Goal: Transaction & Acquisition: Download file/media

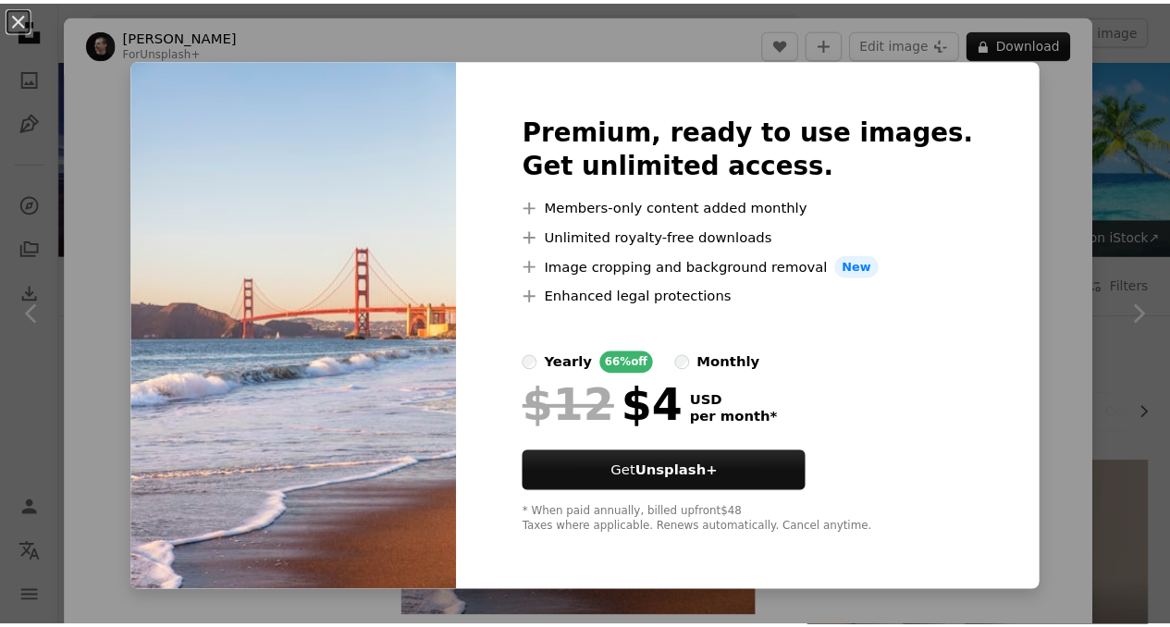
scroll to position [6735, 0]
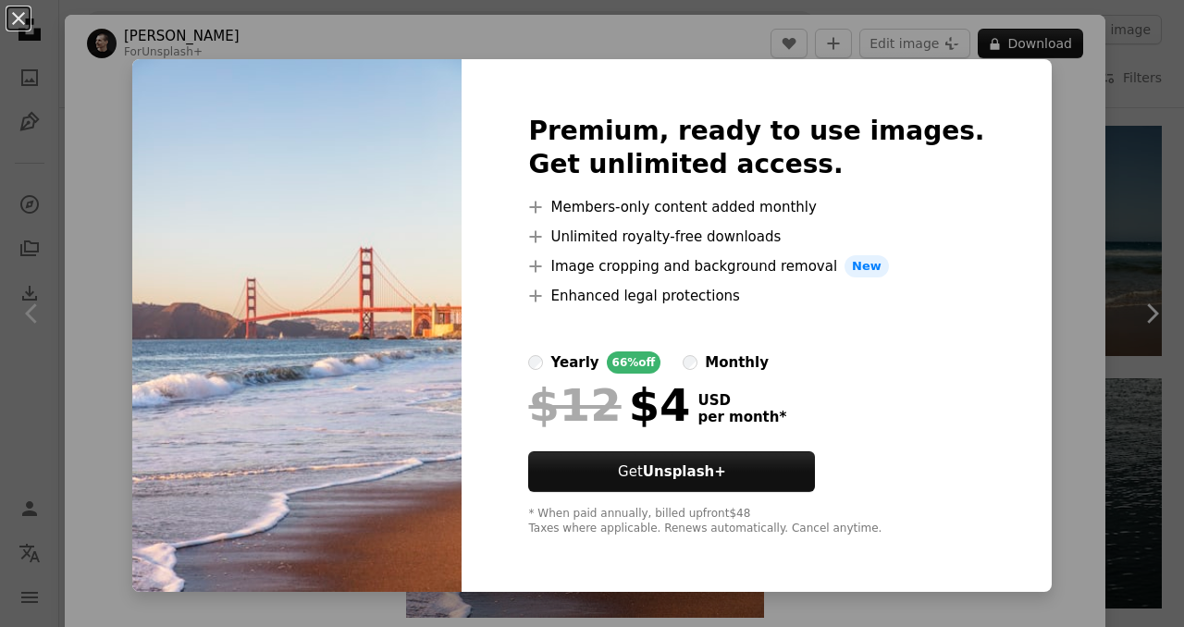
click at [1019, 114] on div "An X shape Premium, ready to use images. Get unlimited access. A plus sign Memb…" at bounding box center [592, 313] width 1184 height 627
click at [28, 18] on button "An X shape" at bounding box center [18, 18] width 22 height 22
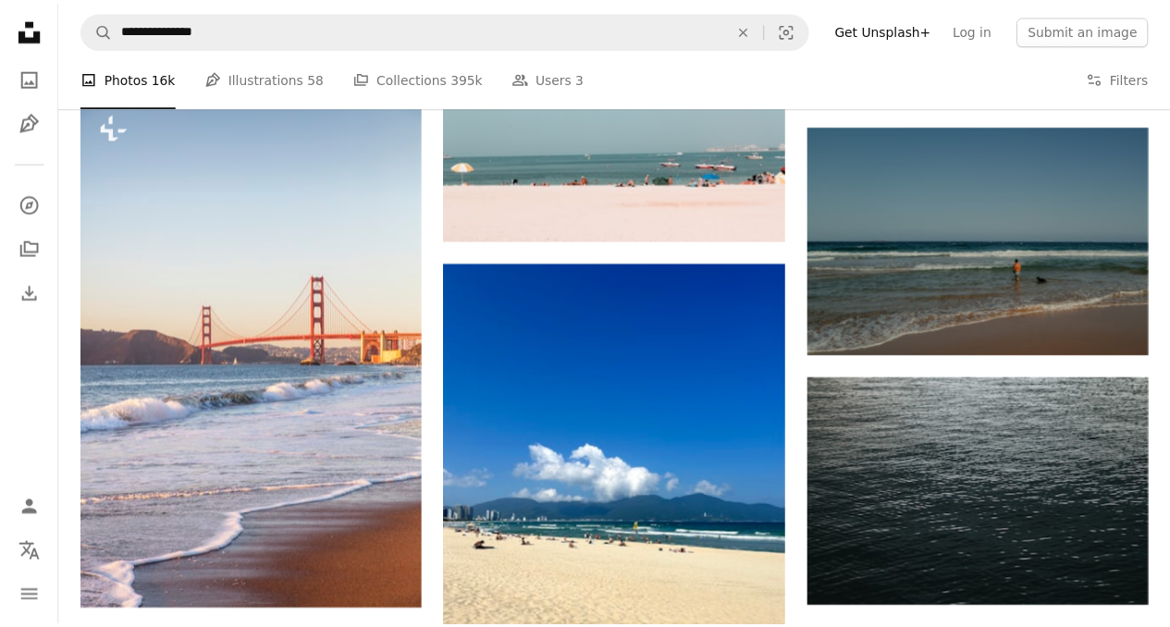
scroll to position [6735, 0]
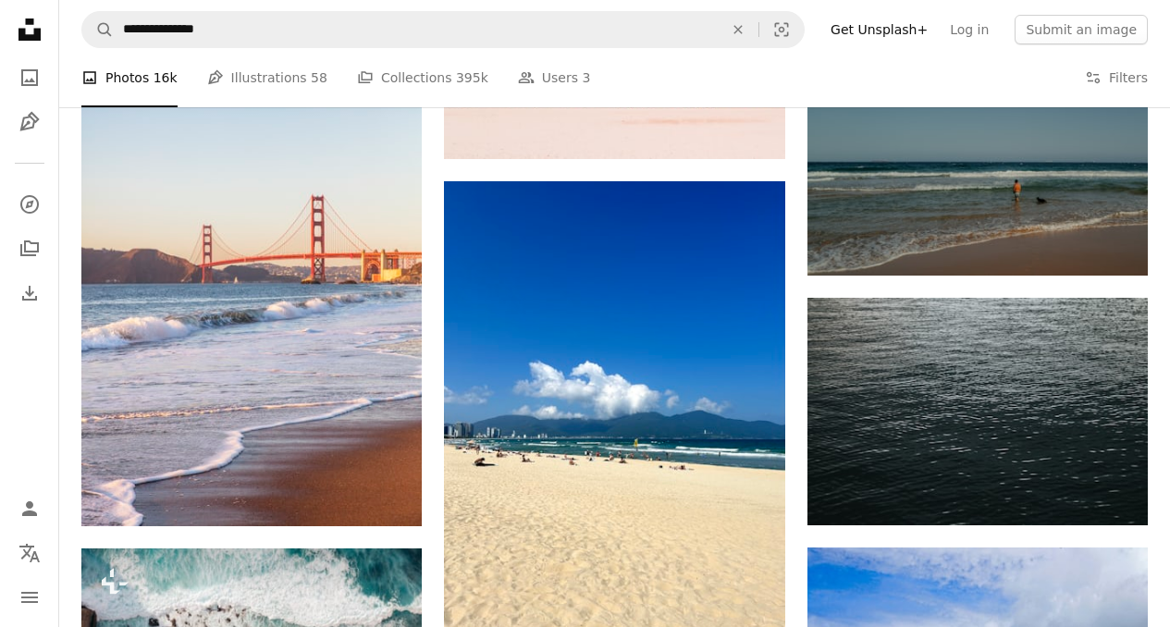
click at [21, 12] on icon "Unsplash logo Unsplash Home" at bounding box center [29, 29] width 37 height 37
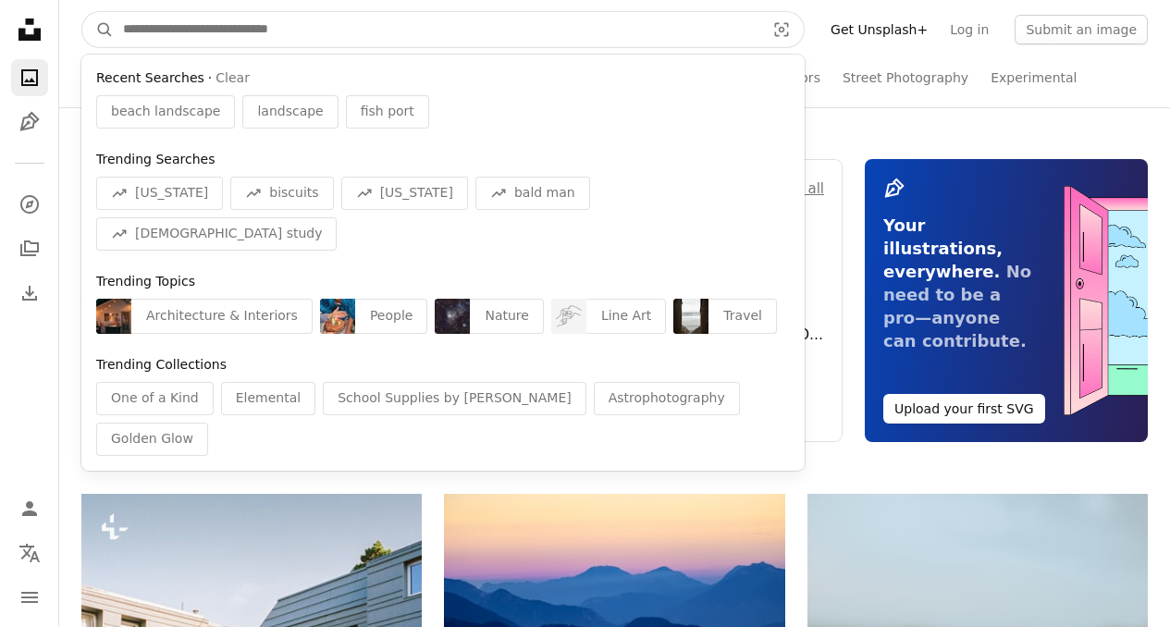
click at [226, 36] on input "Find visuals sitewide" at bounding box center [437, 29] width 646 height 35
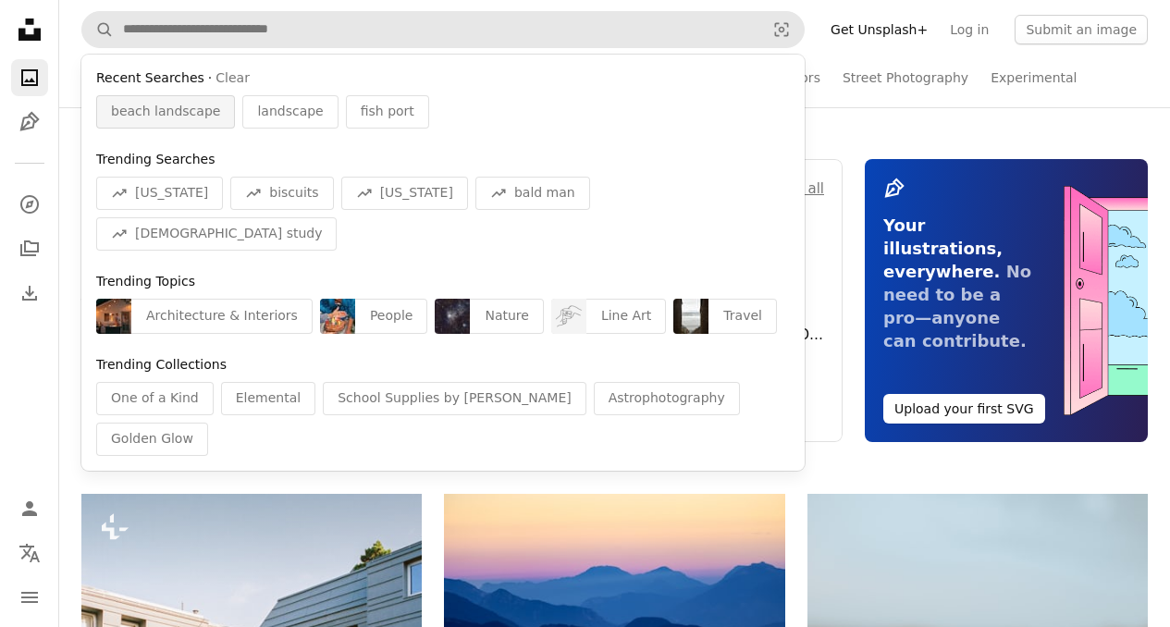
click at [185, 103] on span "beach landscape" at bounding box center [165, 112] width 109 height 19
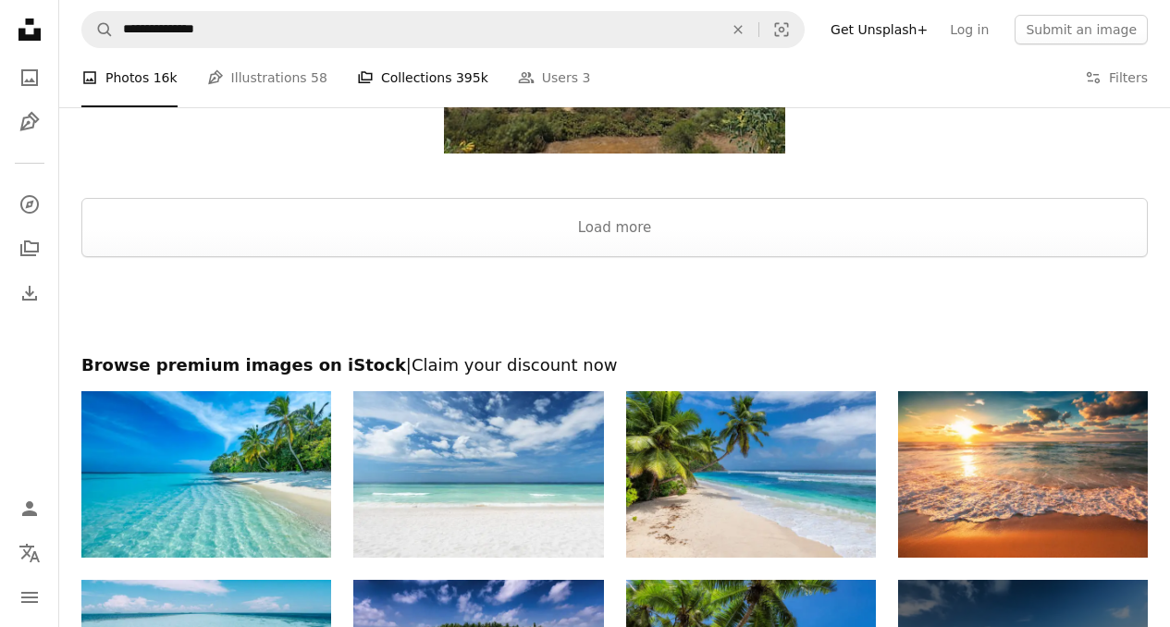
scroll to position [10019, 0]
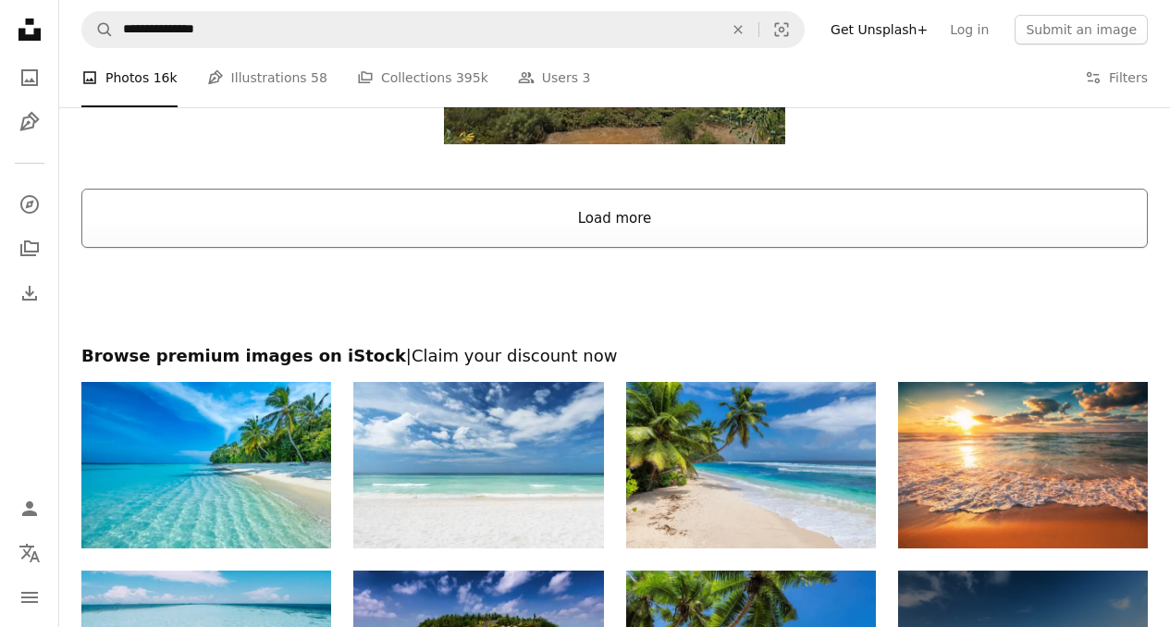
click at [589, 204] on button "Load more" at bounding box center [614, 218] width 1067 height 59
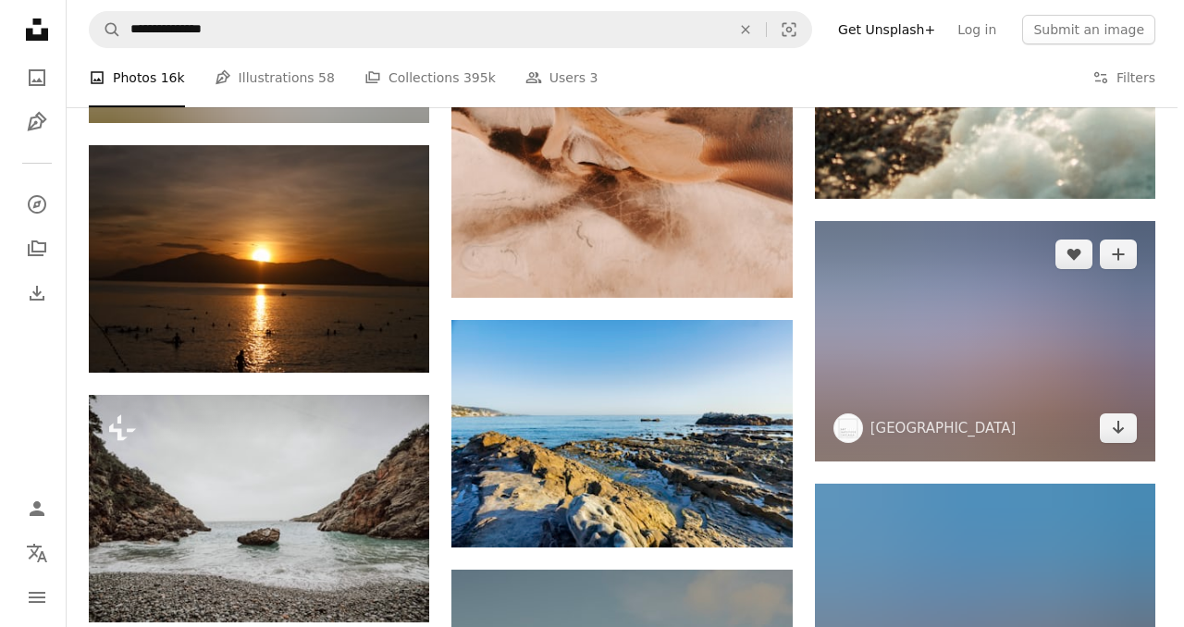
scroll to position [11746, 0]
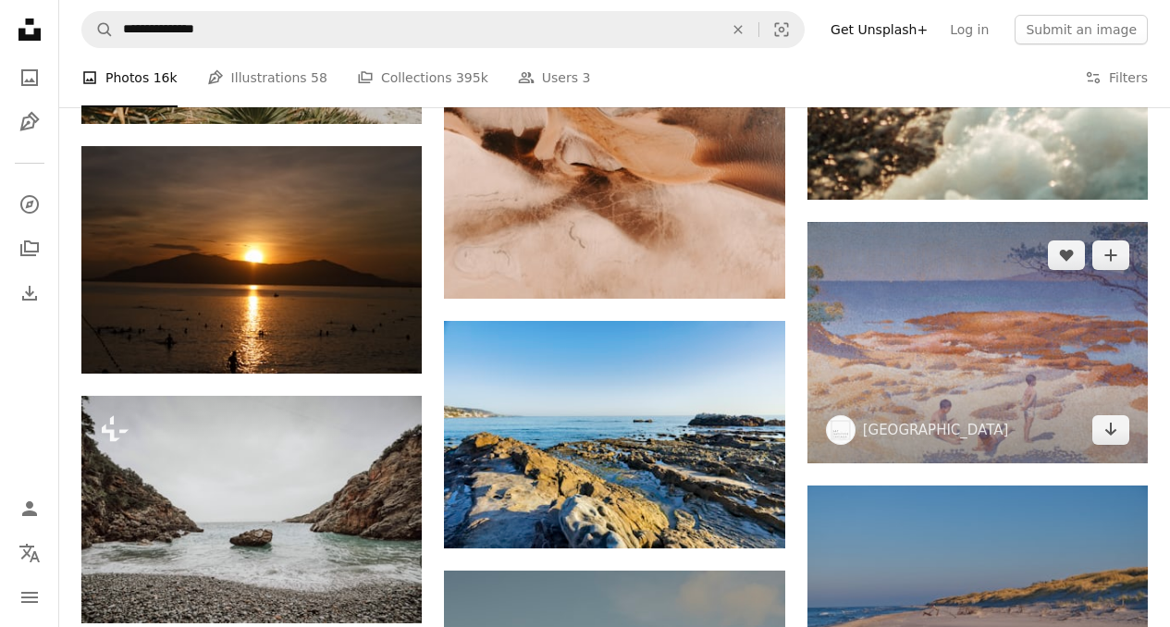
click at [911, 243] on img at bounding box center [978, 342] width 340 height 241
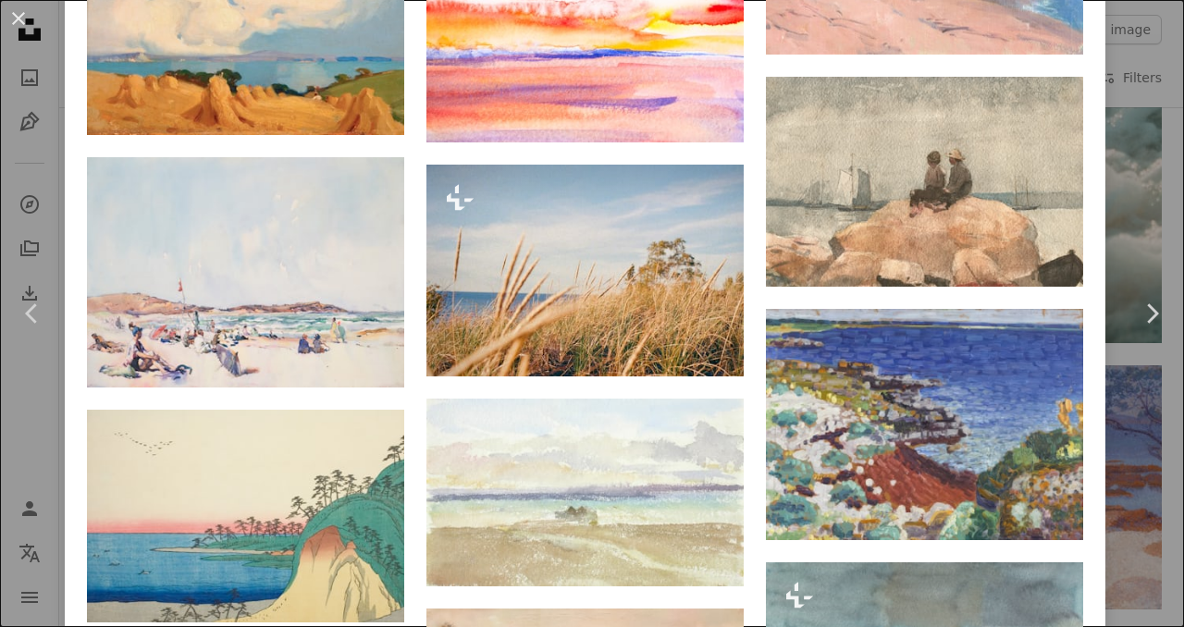
scroll to position [3790, 0]
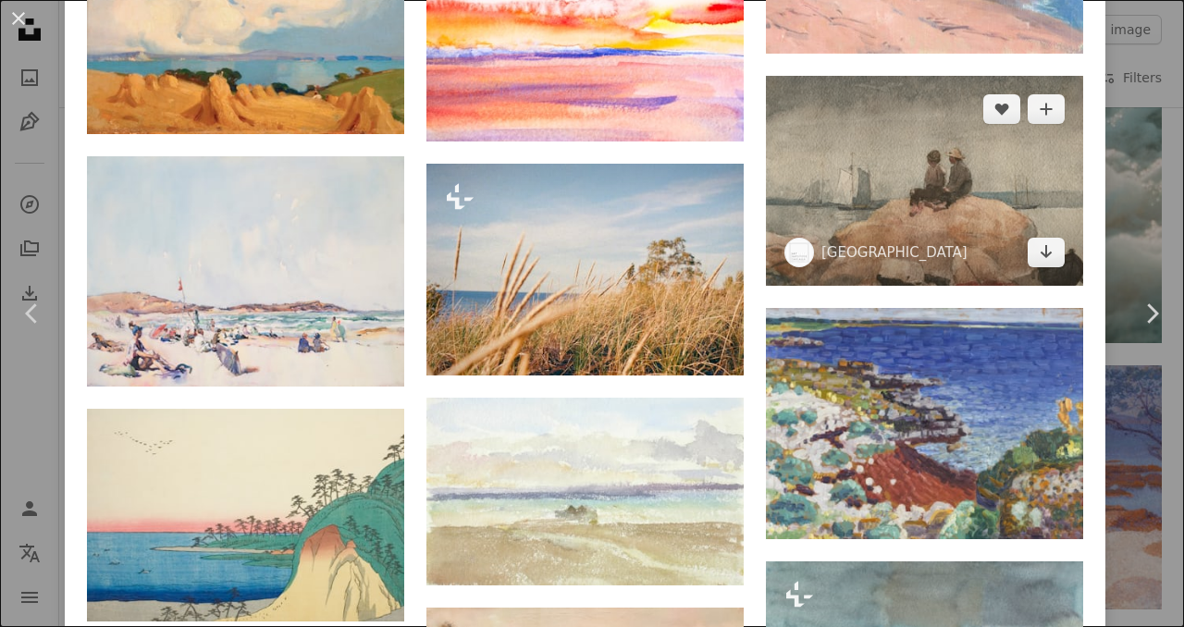
click at [952, 120] on img at bounding box center [924, 181] width 317 height 210
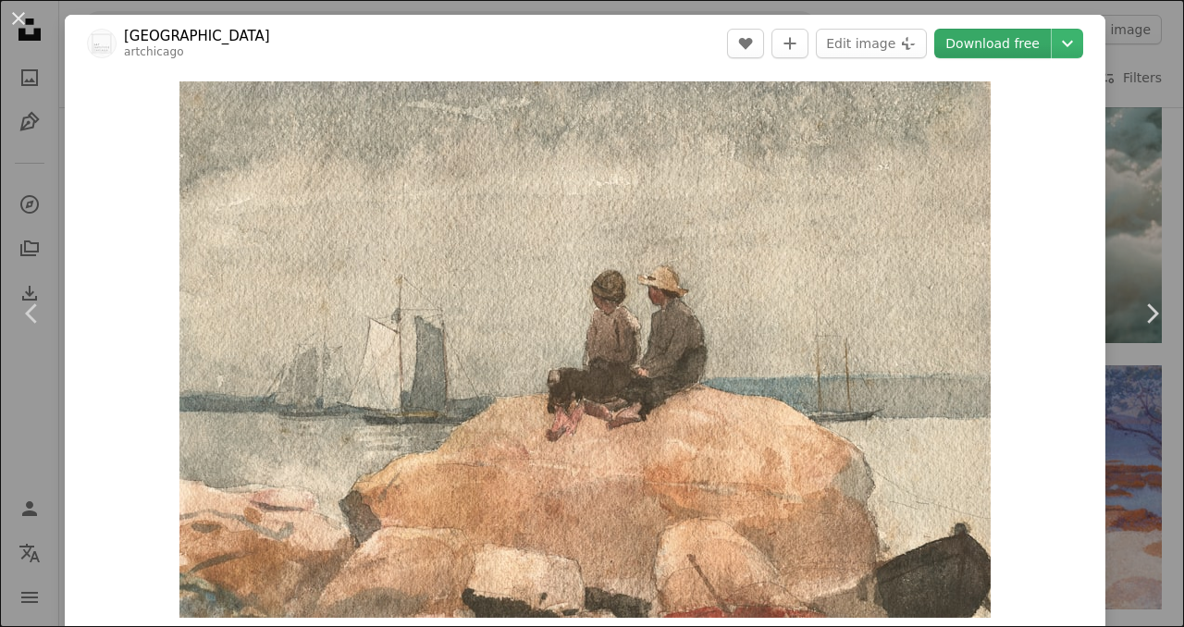
click at [1002, 44] on link "Download free" at bounding box center [992, 44] width 117 height 30
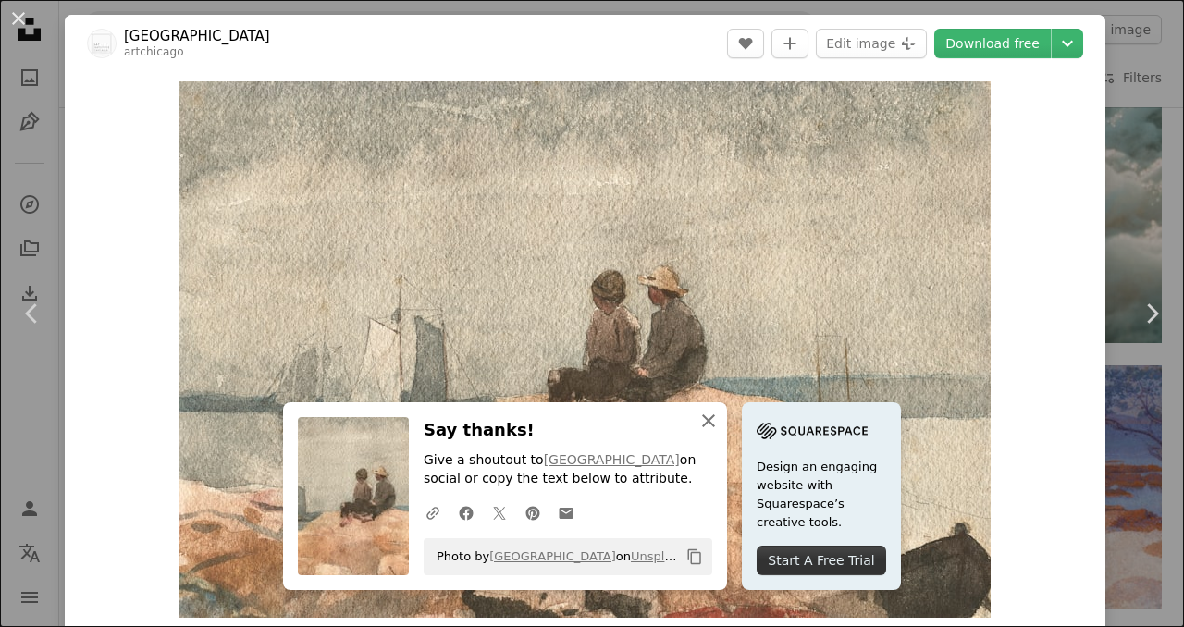
click at [709, 415] on icon "An X shape" at bounding box center [709, 421] width 22 height 22
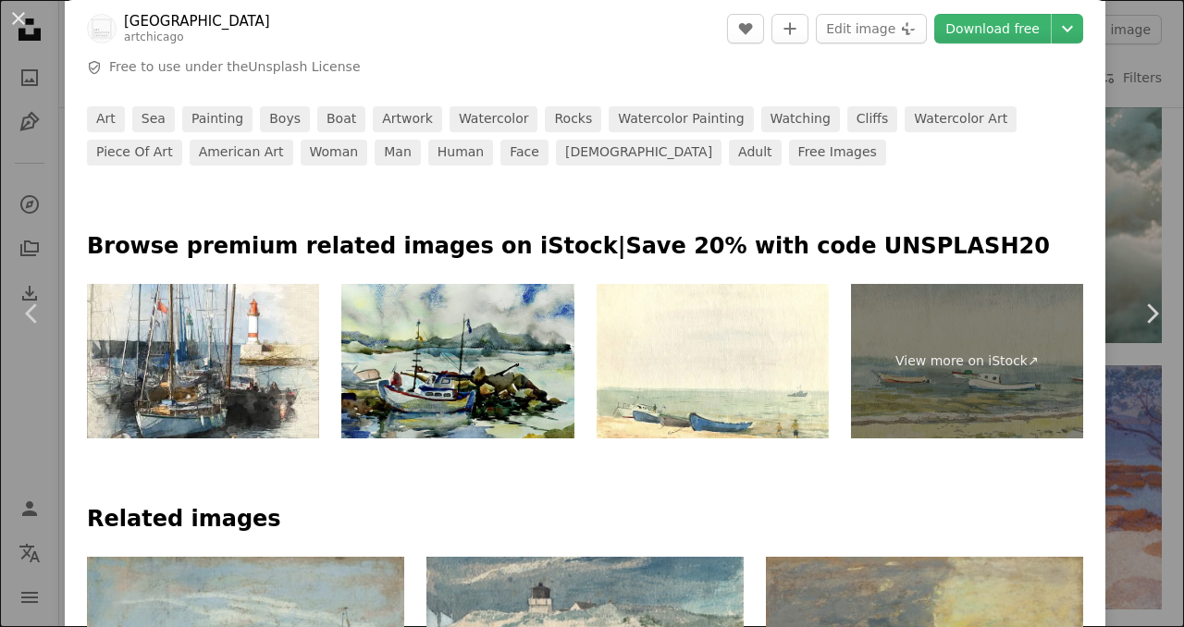
scroll to position [730, 0]
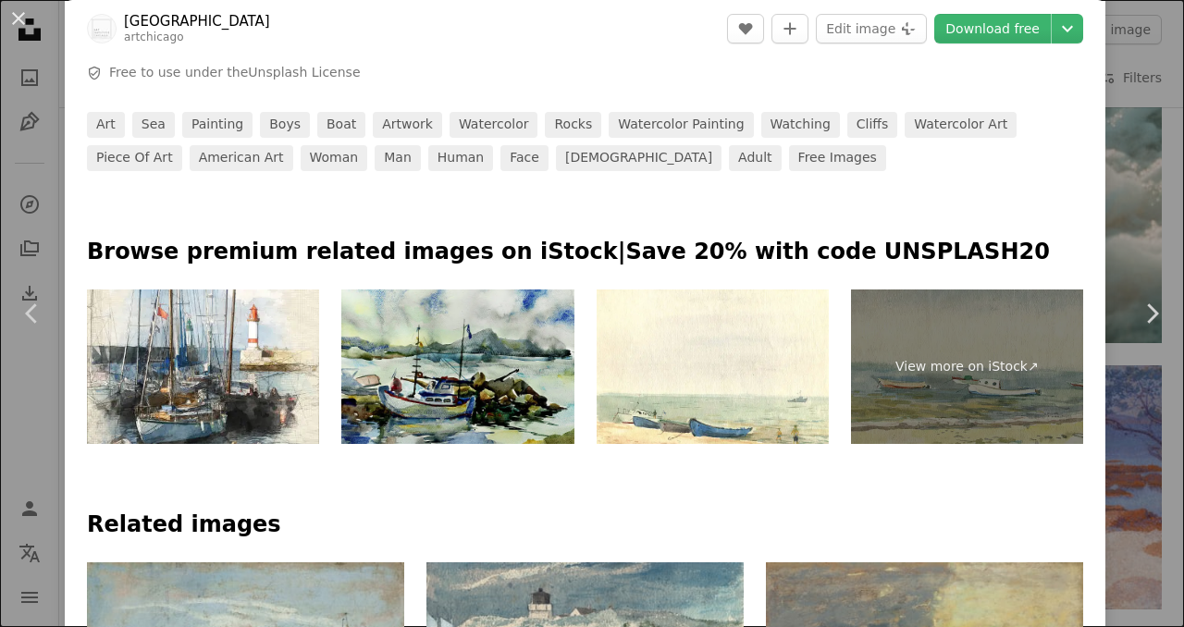
click at [709, 415] on img at bounding box center [713, 367] width 232 height 155
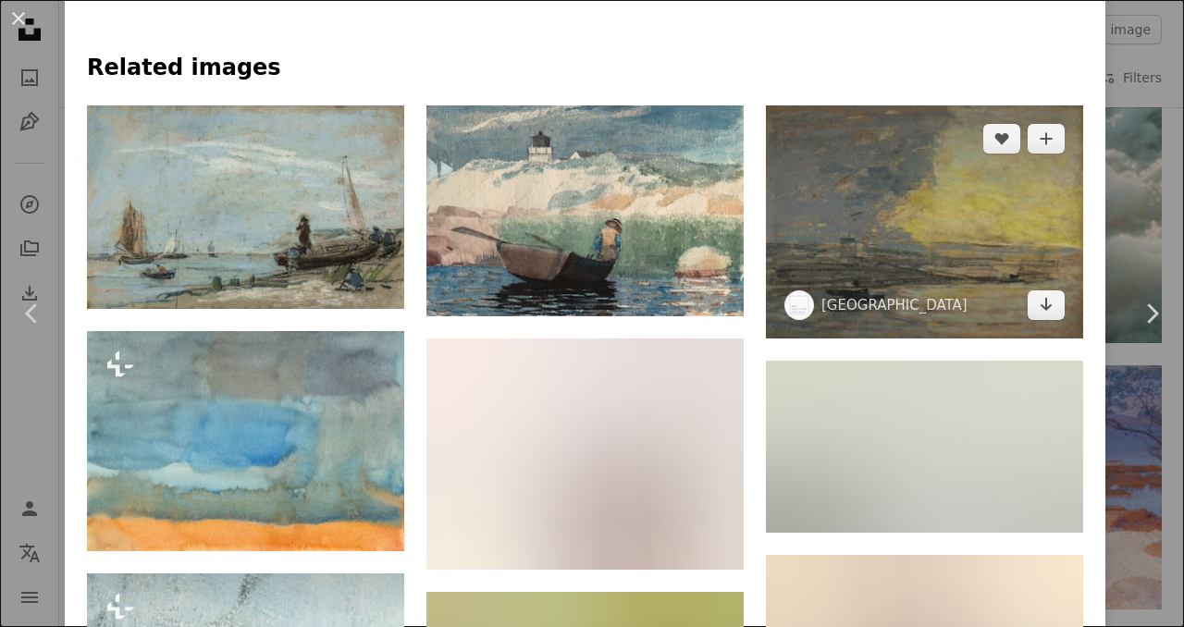
scroll to position [1188, 0]
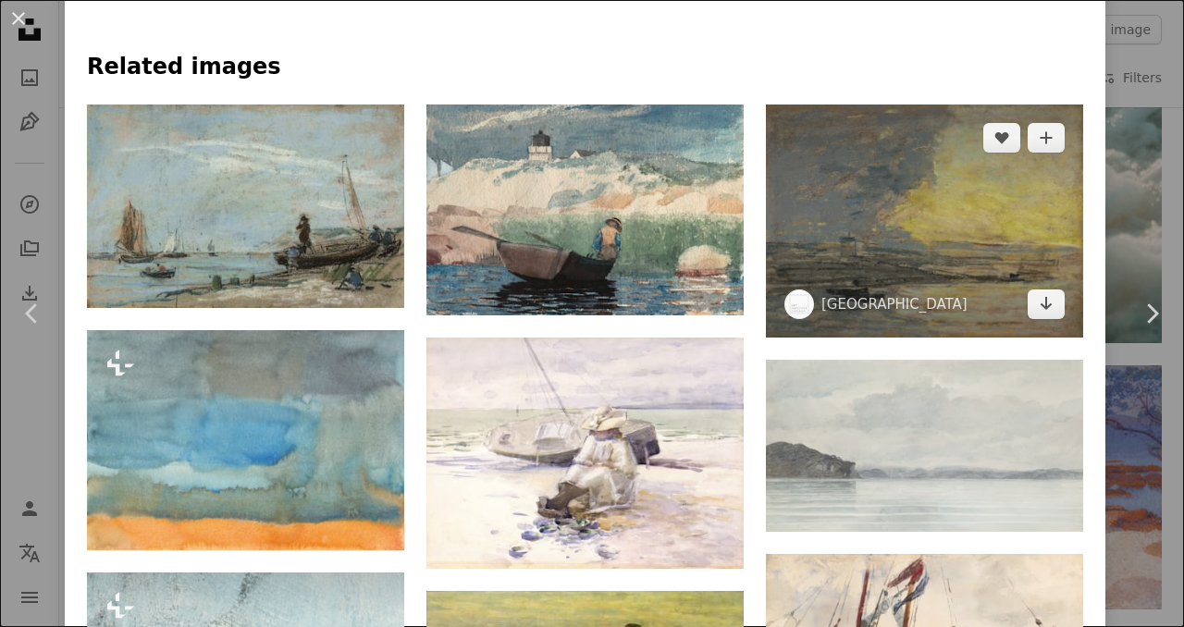
click at [777, 238] on img at bounding box center [924, 221] width 317 height 233
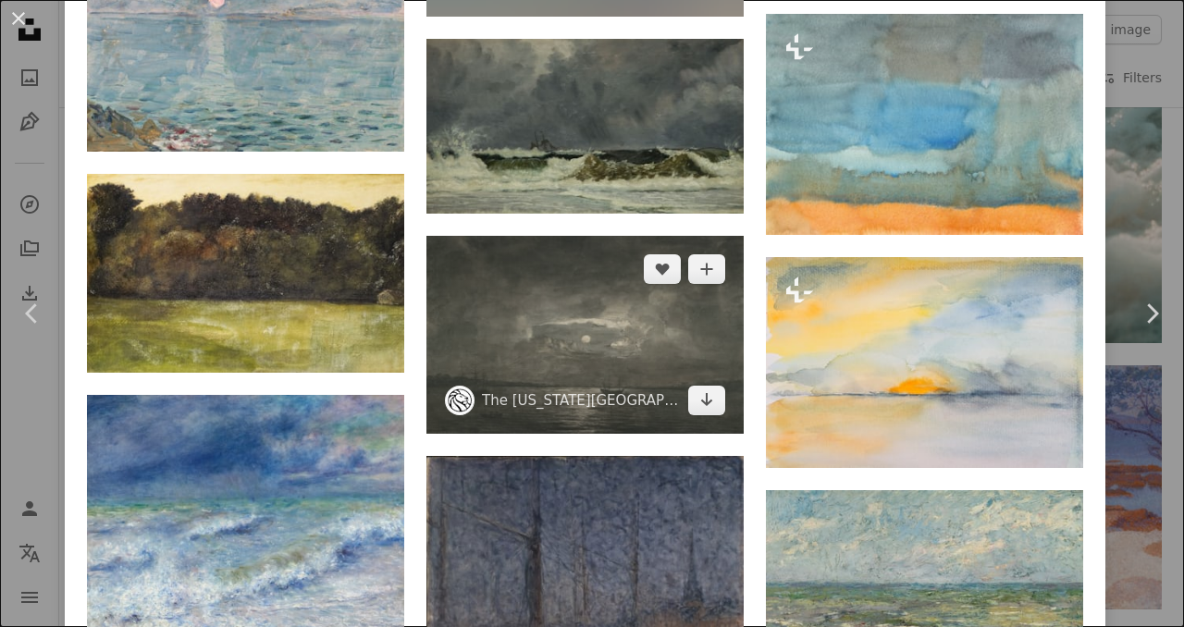
scroll to position [1492, 0]
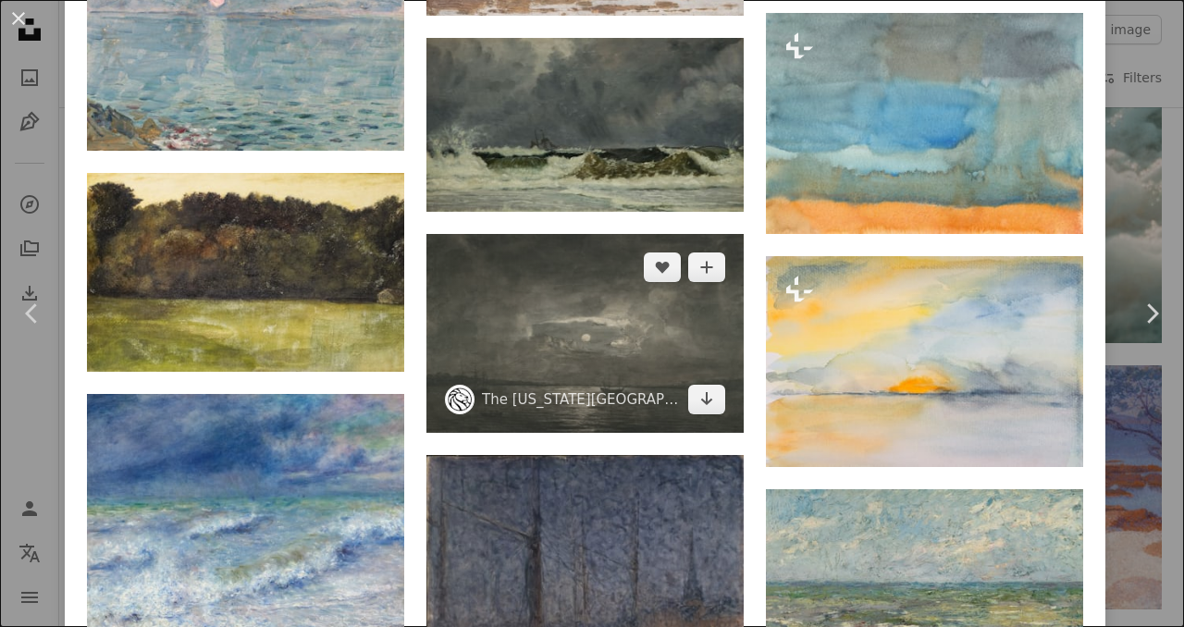
click at [616, 299] on img at bounding box center [584, 333] width 317 height 198
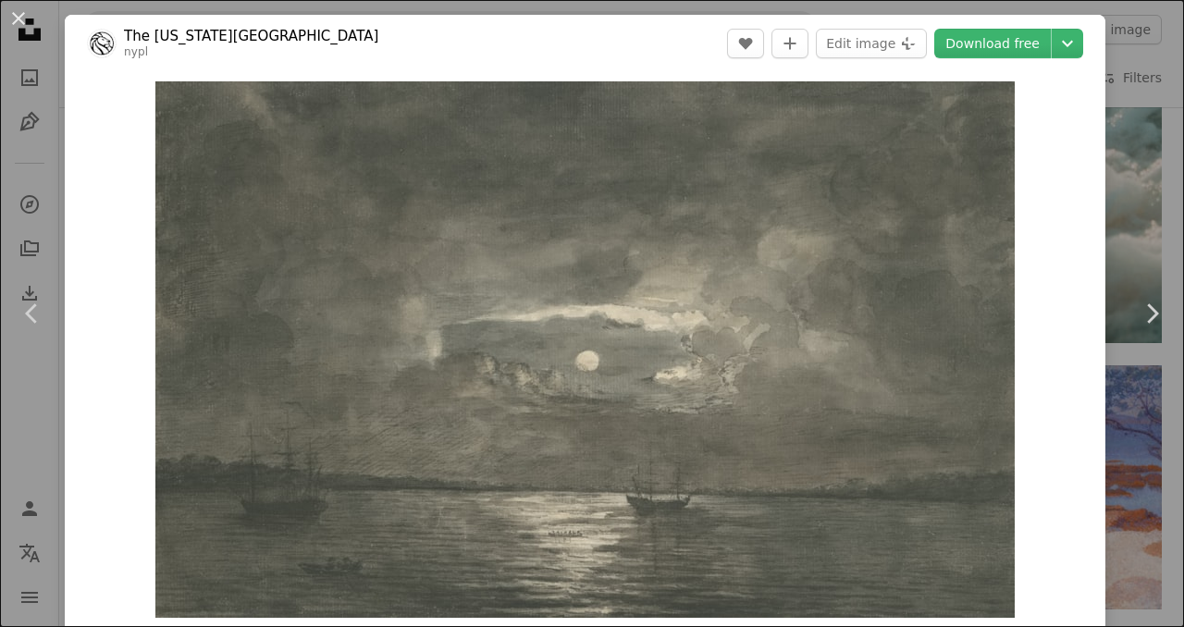
scroll to position [114, 0]
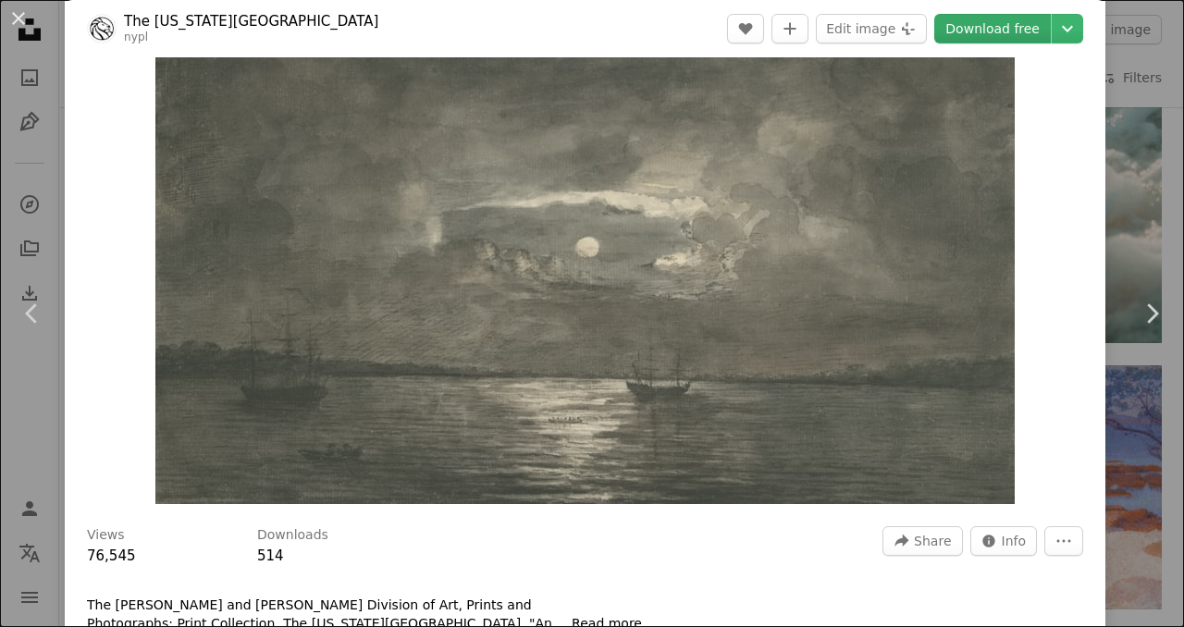
click at [987, 31] on link "Download free" at bounding box center [992, 29] width 117 height 30
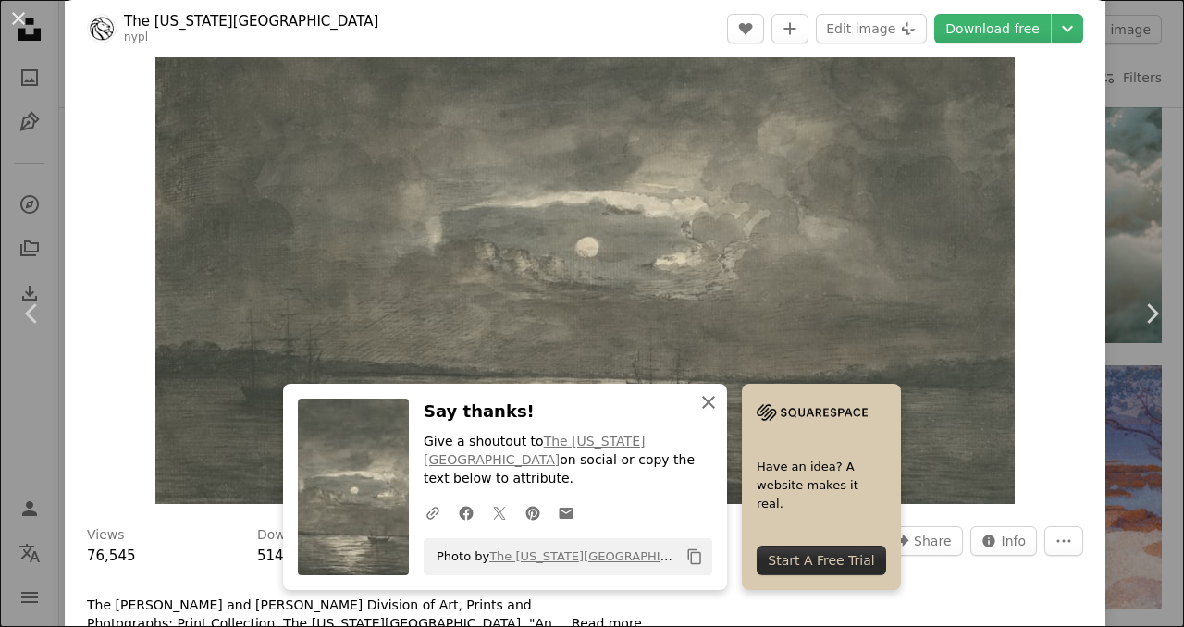
click at [708, 414] on icon "An X shape" at bounding box center [709, 402] width 22 height 22
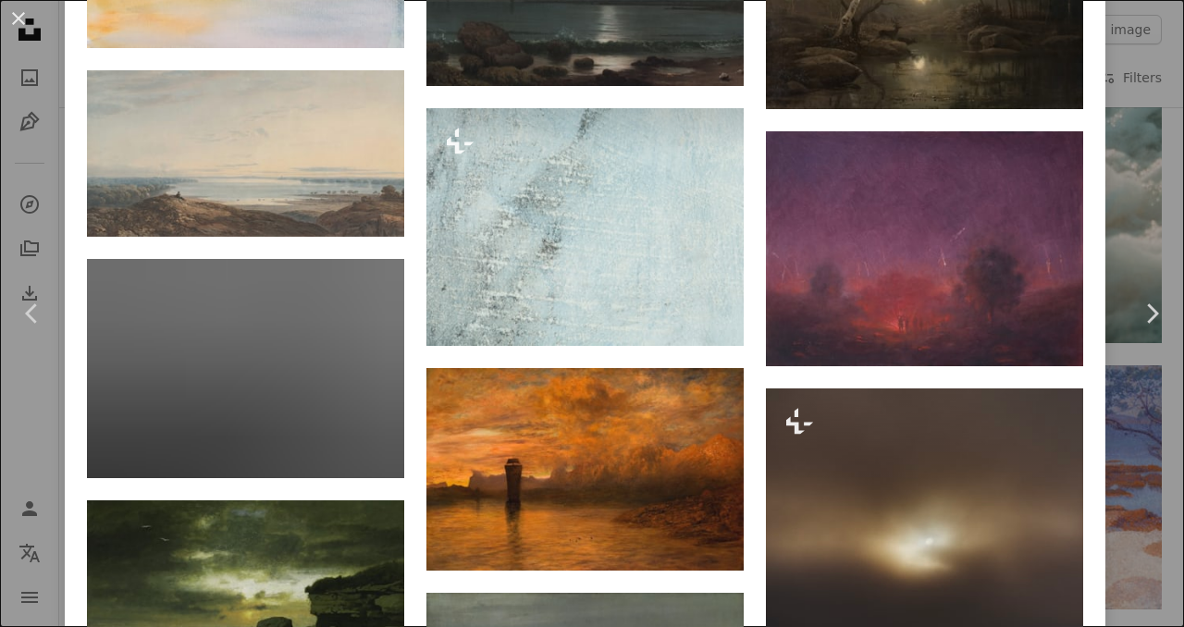
scroll to position [1649, 0]
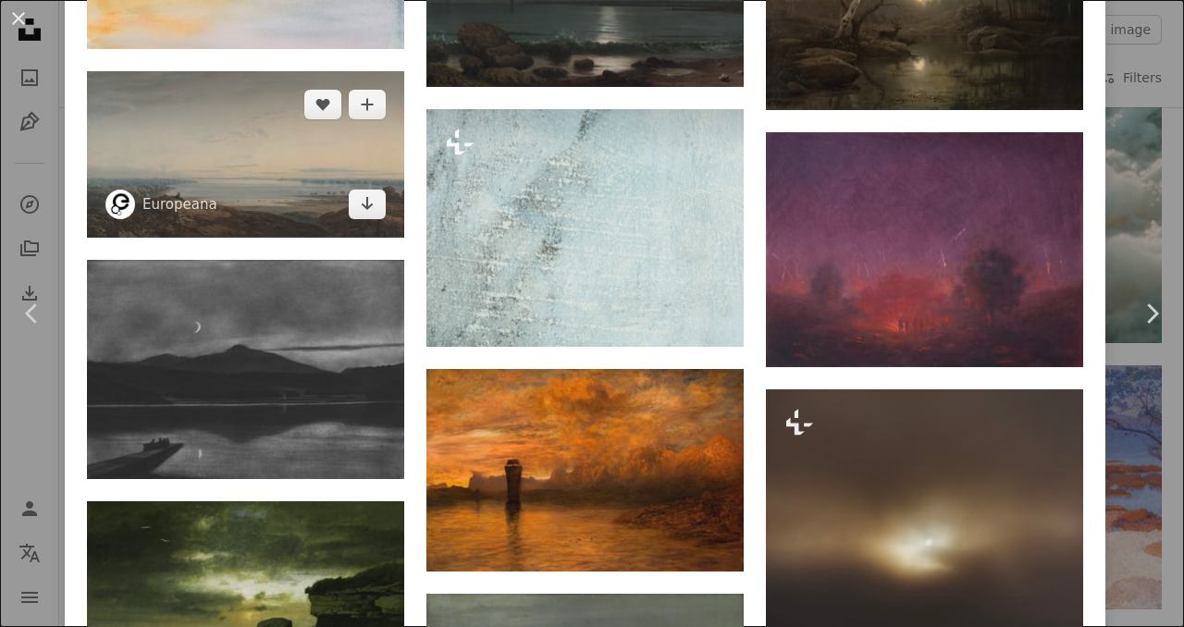
click at [257, 135] on img at bounding box center [245, 154] width 317 height 167
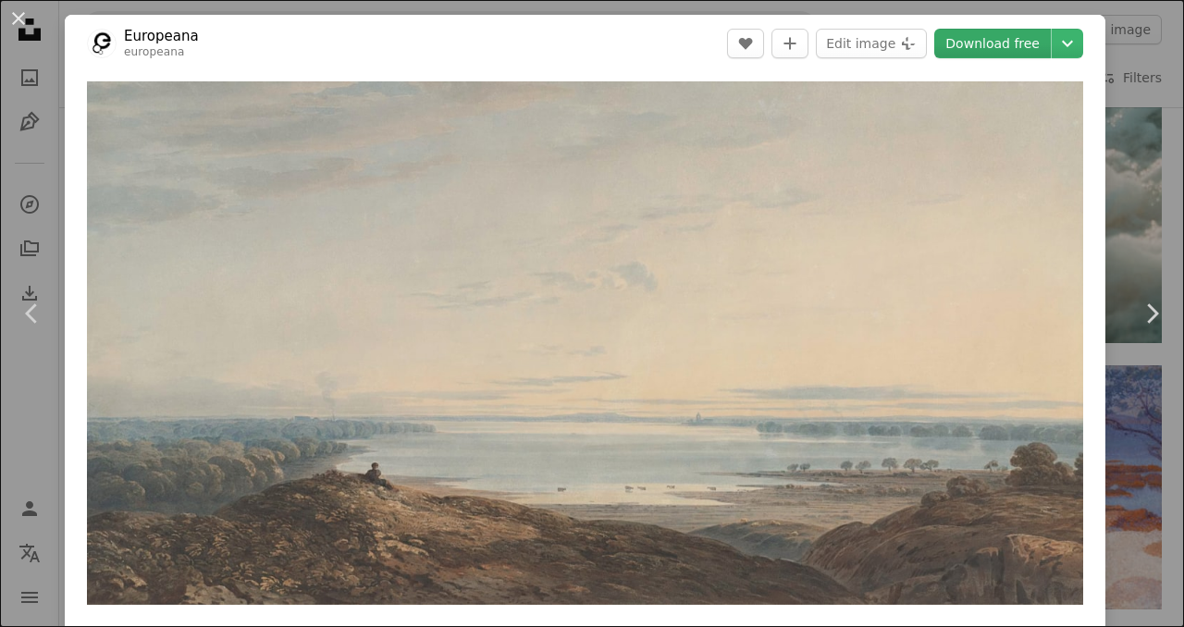
click at [966, 45] on link "Download free" at bounding box center [992, 44] width 117 height 30
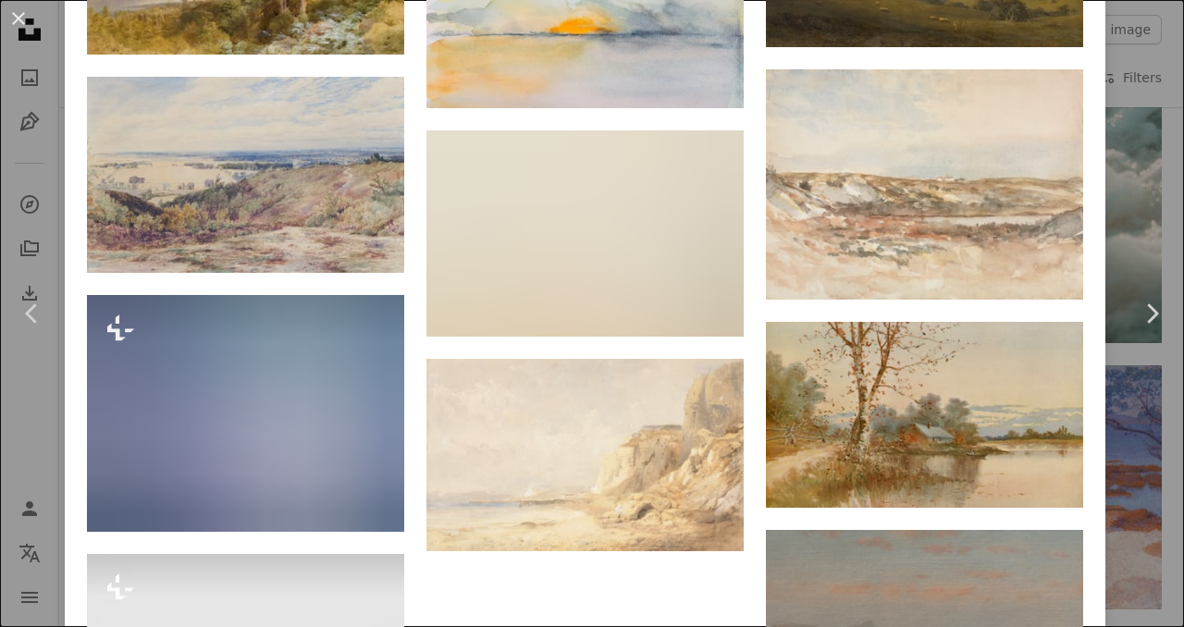
scroll to position [2118, 0]
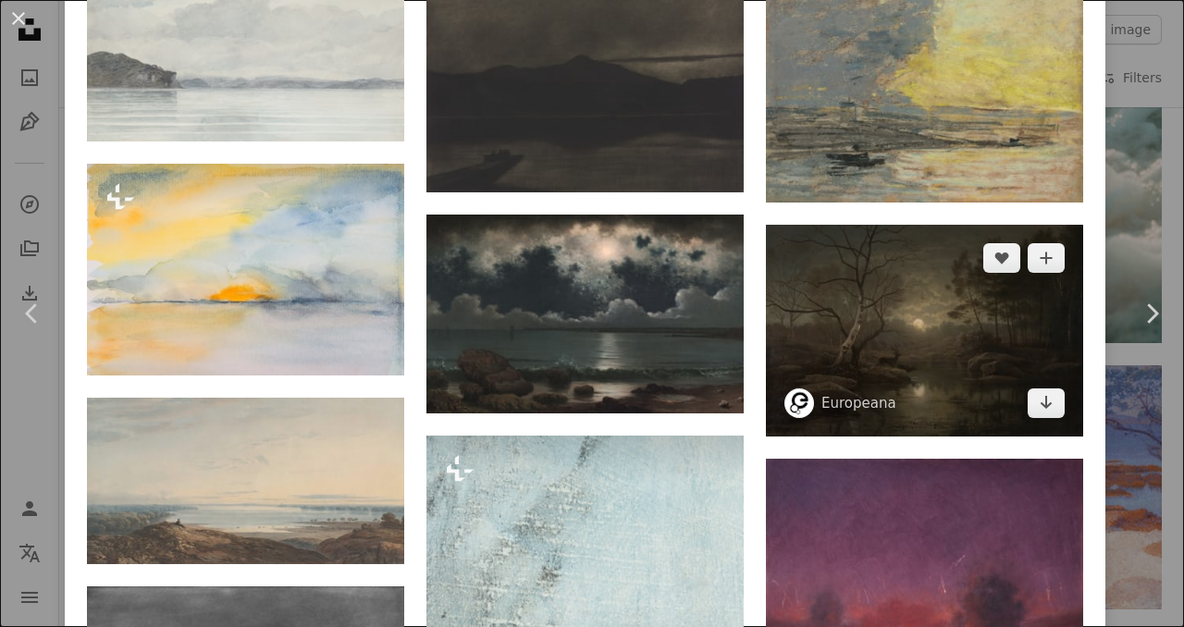
scroll to position [1322, 0]
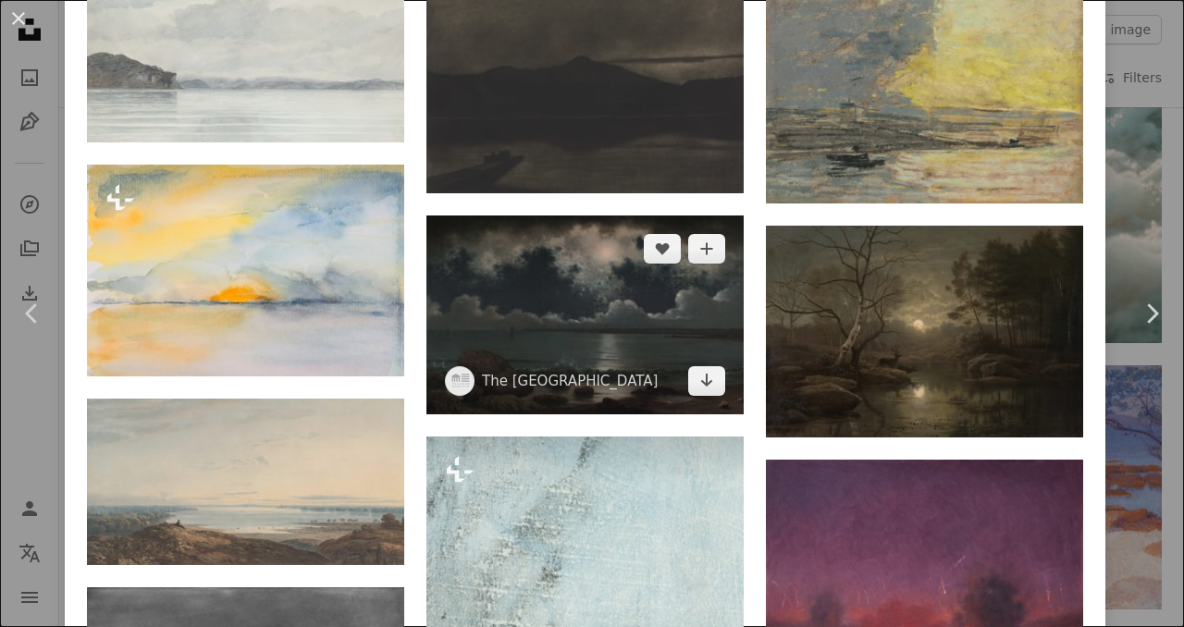
click at [597, 345] on img at bounding box center [584, 315] width 317 height 198
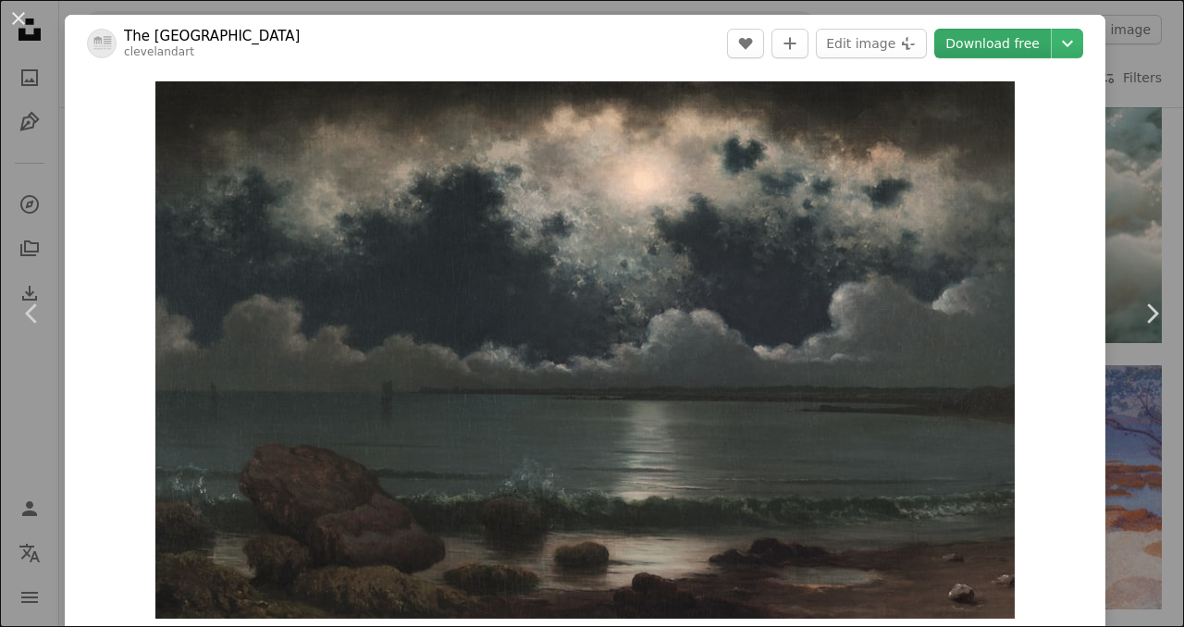
click at [956, 49] on link "Download free" at bounding box center [992, 44] width 117 height 30
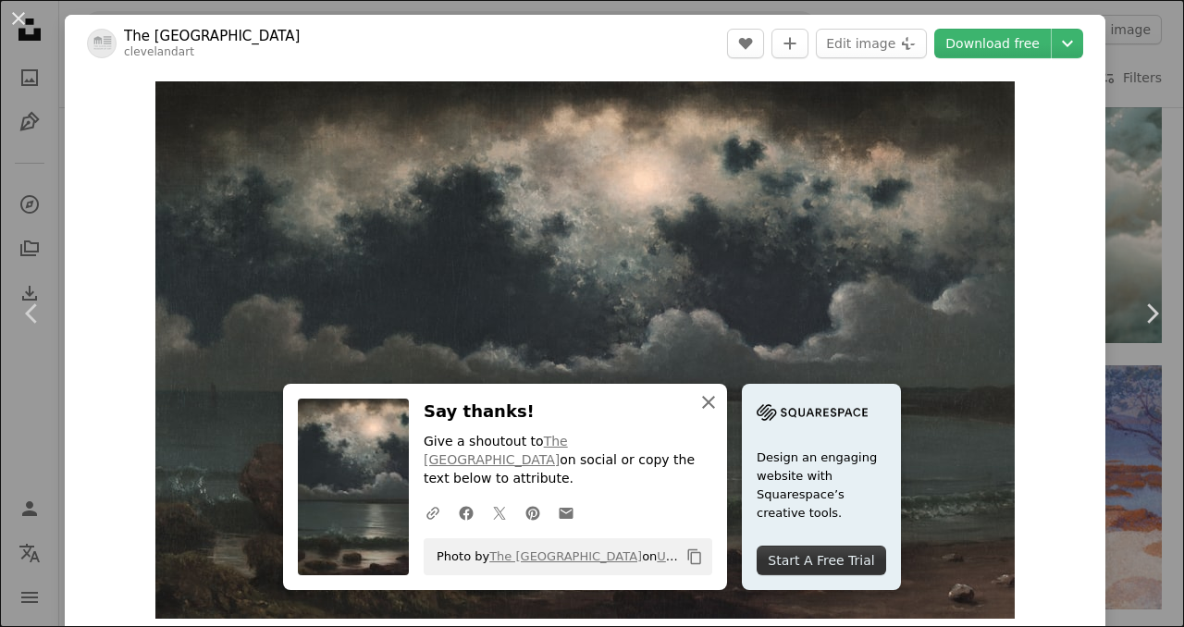
click at [705, 414] on icon "An X shape" at bounding box center [709, 402] width 22 height 22
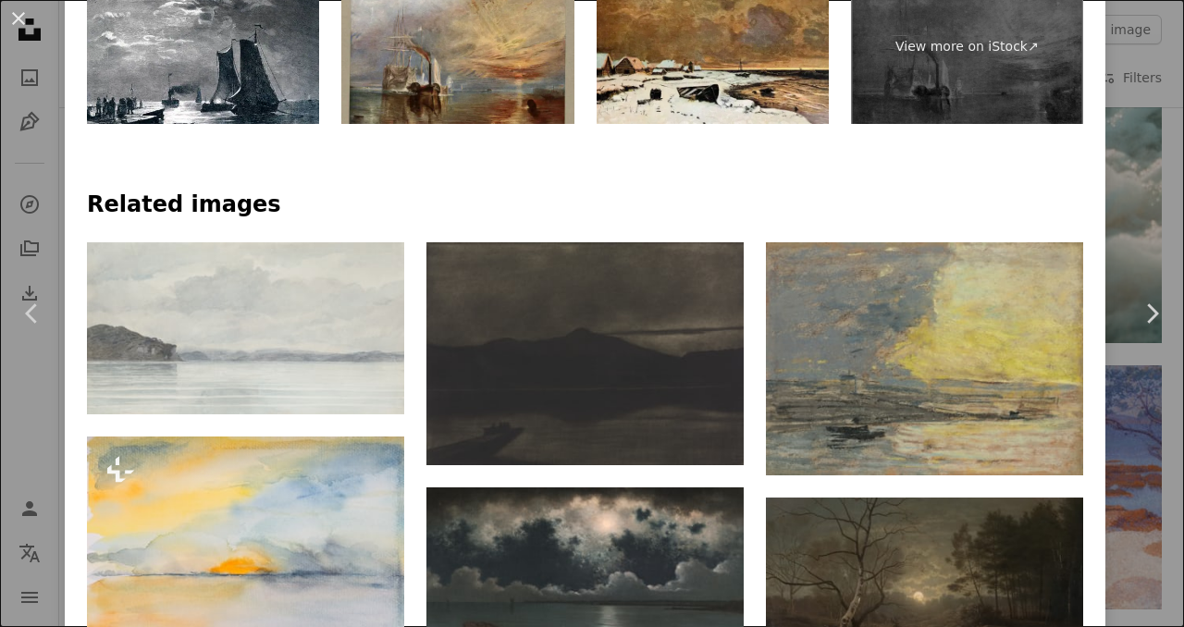
scroll to position [1049, 0]
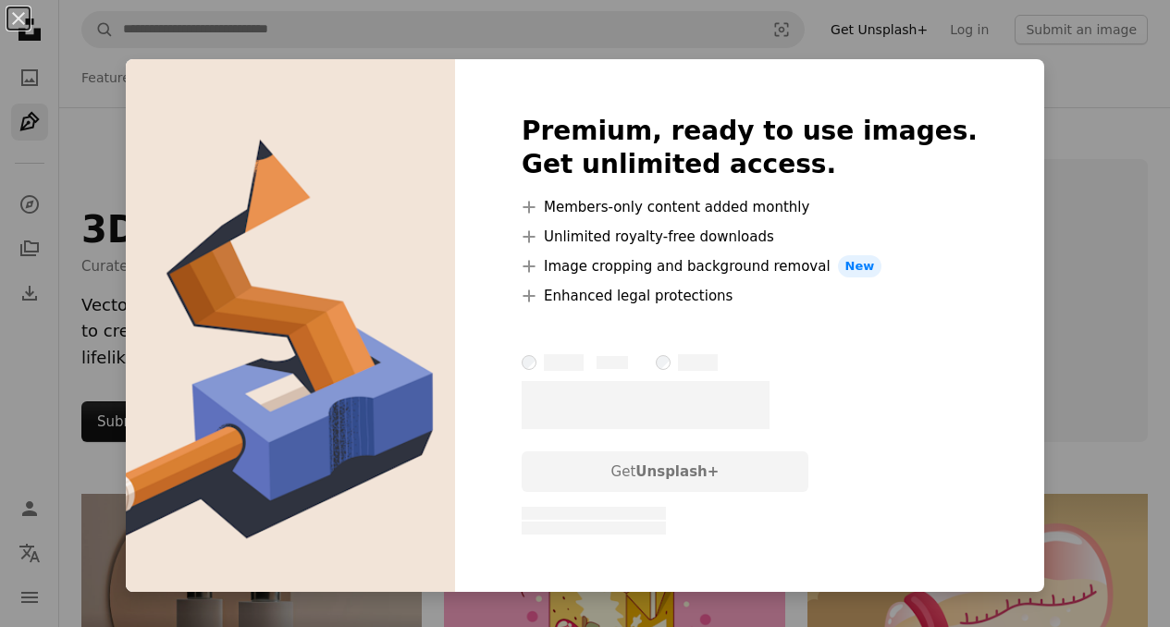
scroll to position [8020, 0]
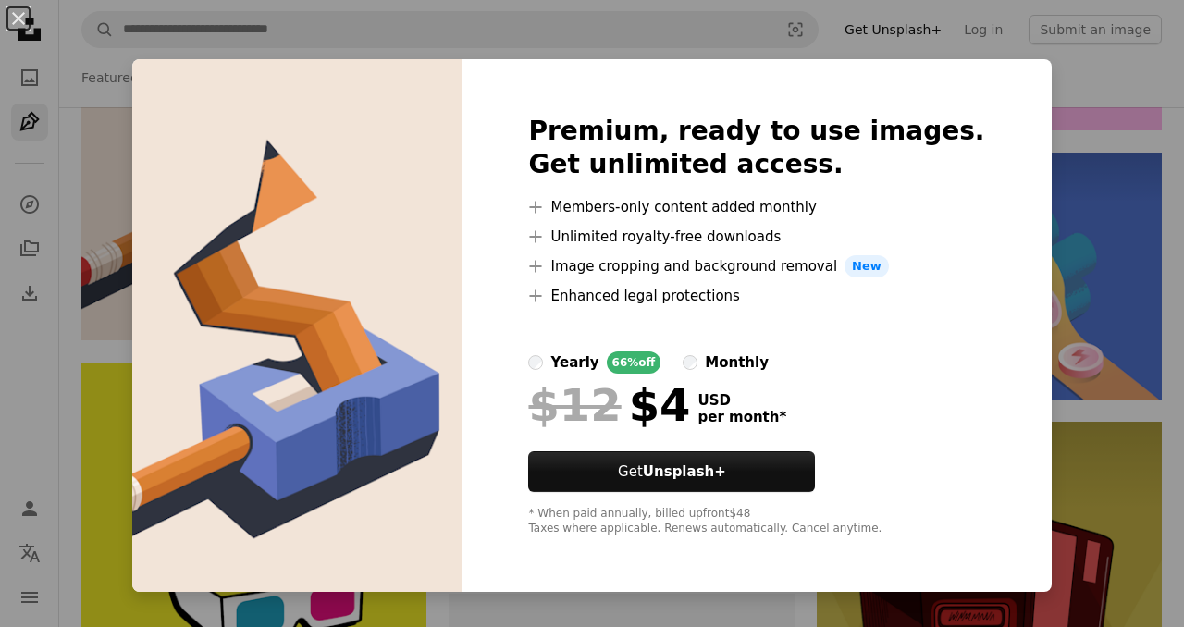
click at [1030, 69] on div "An X shape Premium, ready to use images. Get unlimited access. A plus sign Memb…" at bounding box center [592, 313] width 1184 height 627
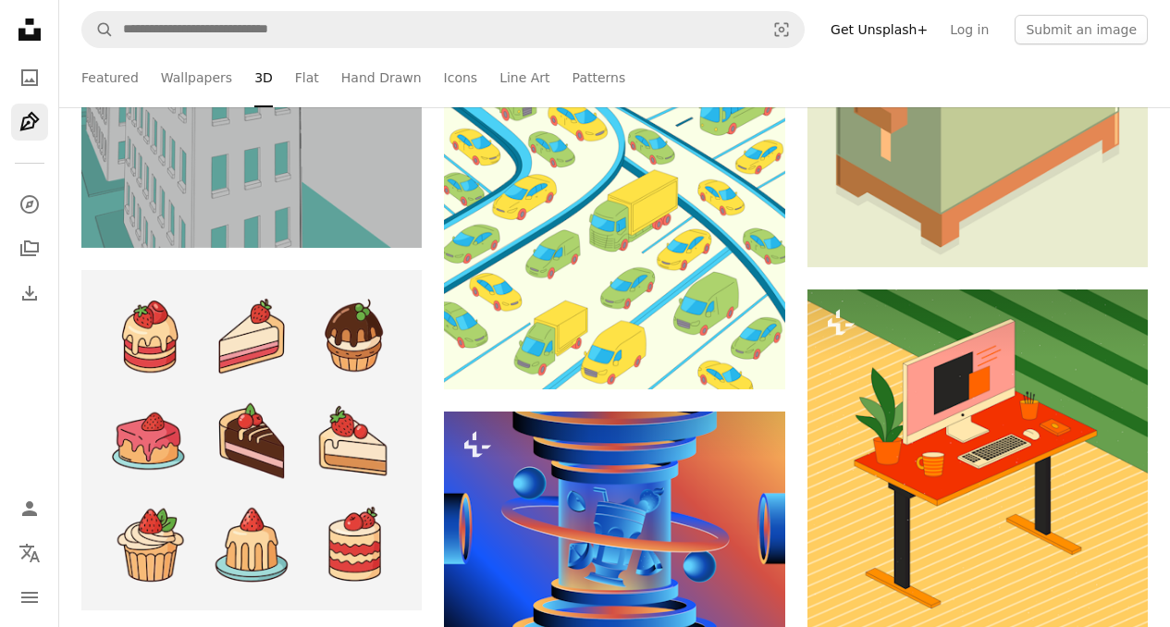
scroll to position [9124, 0]
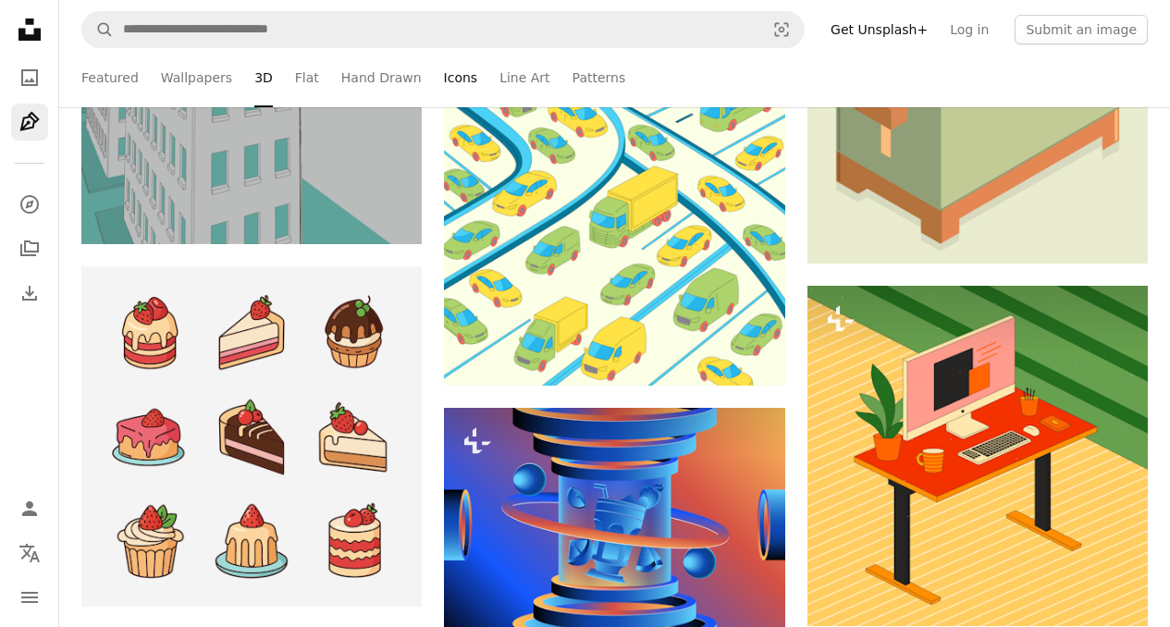
click at [451, 79] on link "Icons" at bounding box center [461, 77] width 34 height 59
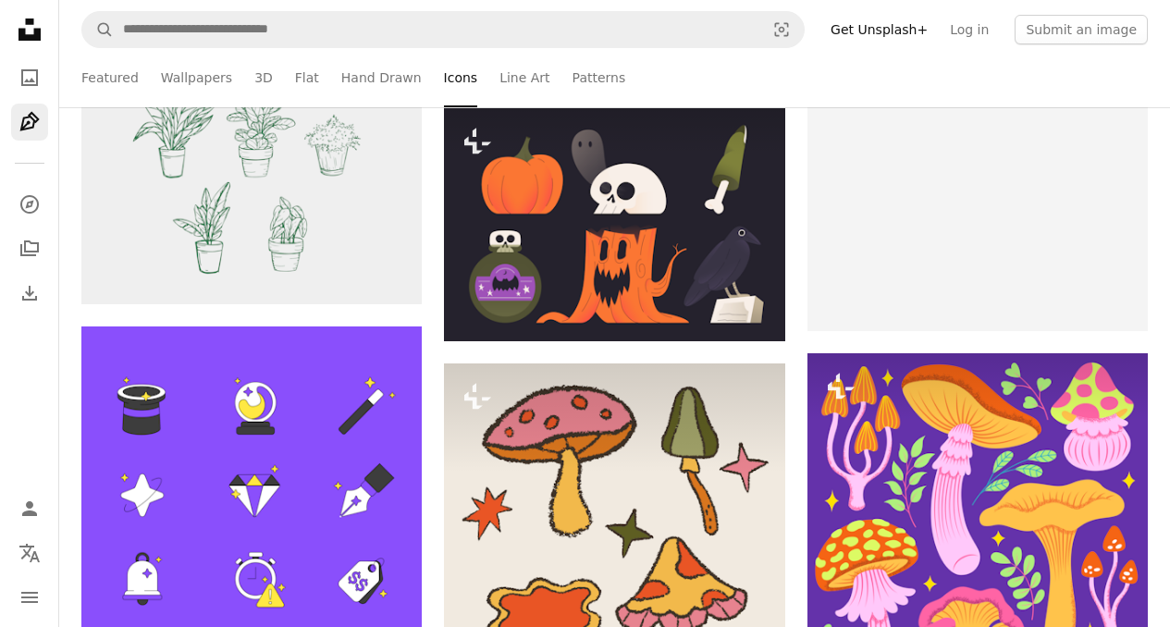
scroll to position [7508, 0]
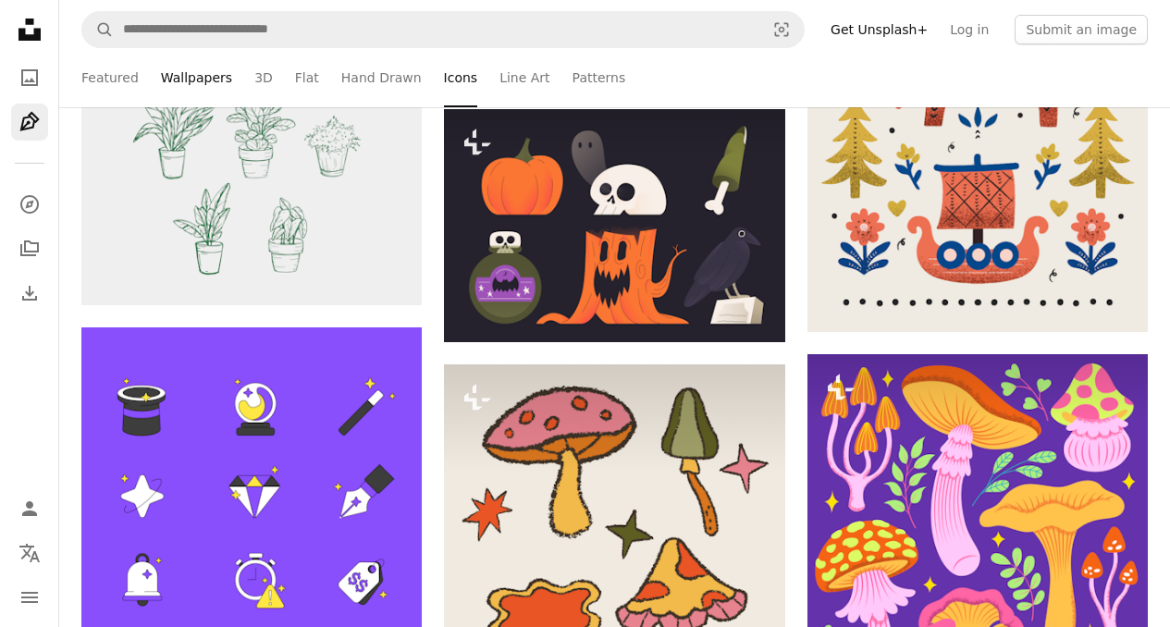
click at [209, 81] on link "Wallpapers" at bounding box center [196, 77] width 71 height 59
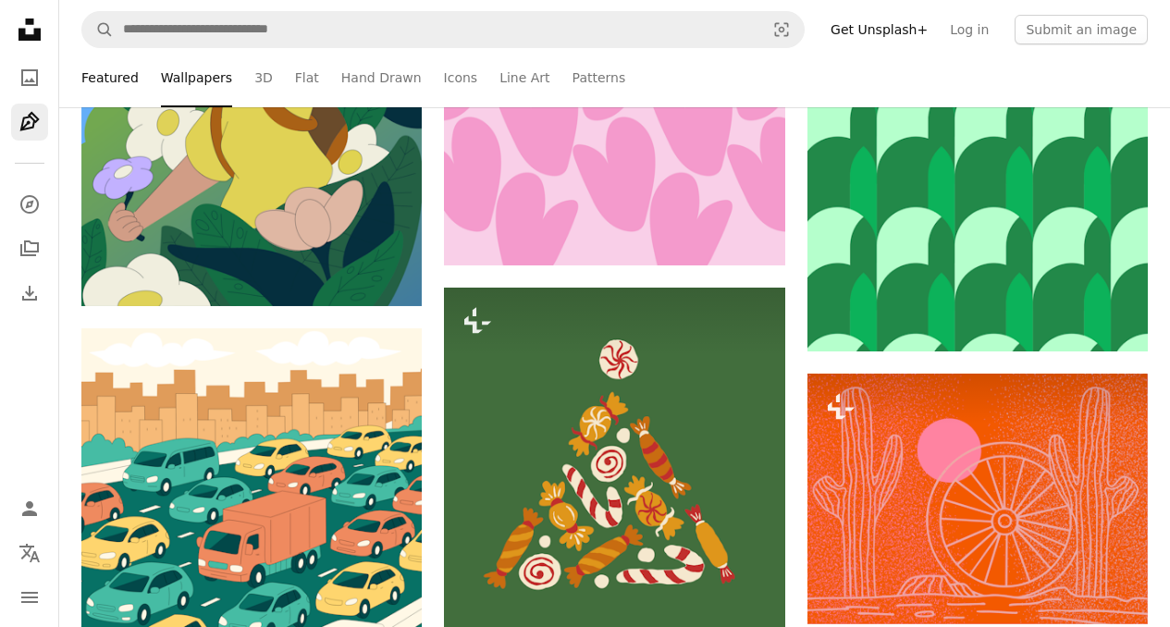
scroll to position [16772, 0]
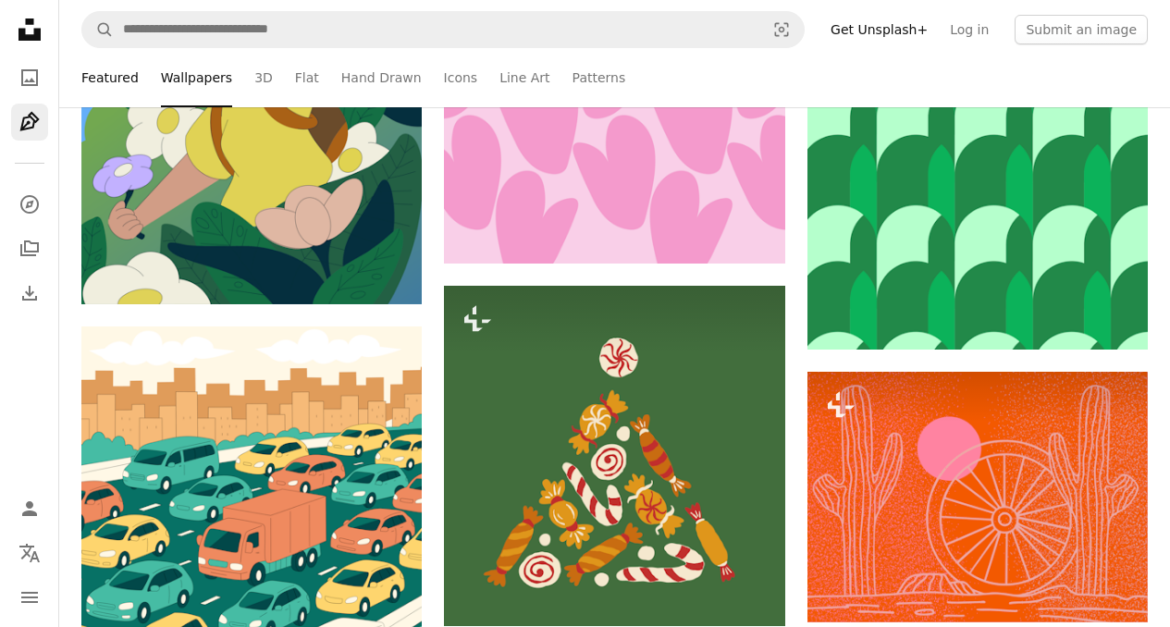
click at [121, 88] on link "Featured" at bounding box center [109, 77] width 57 height 59
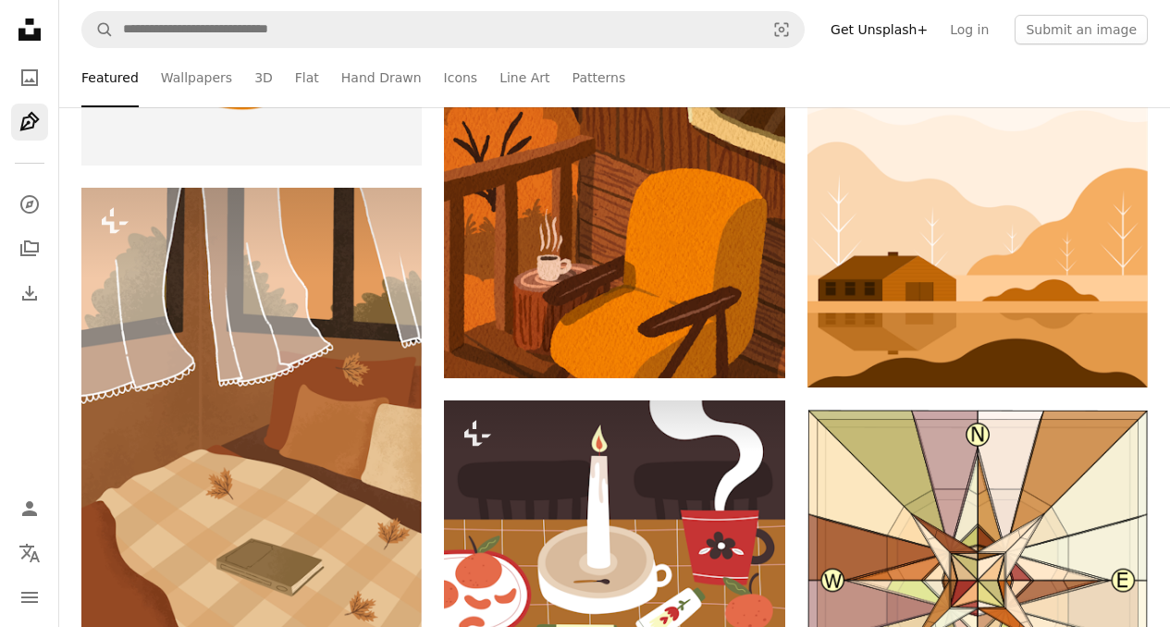
scroll to position [1452, 0]
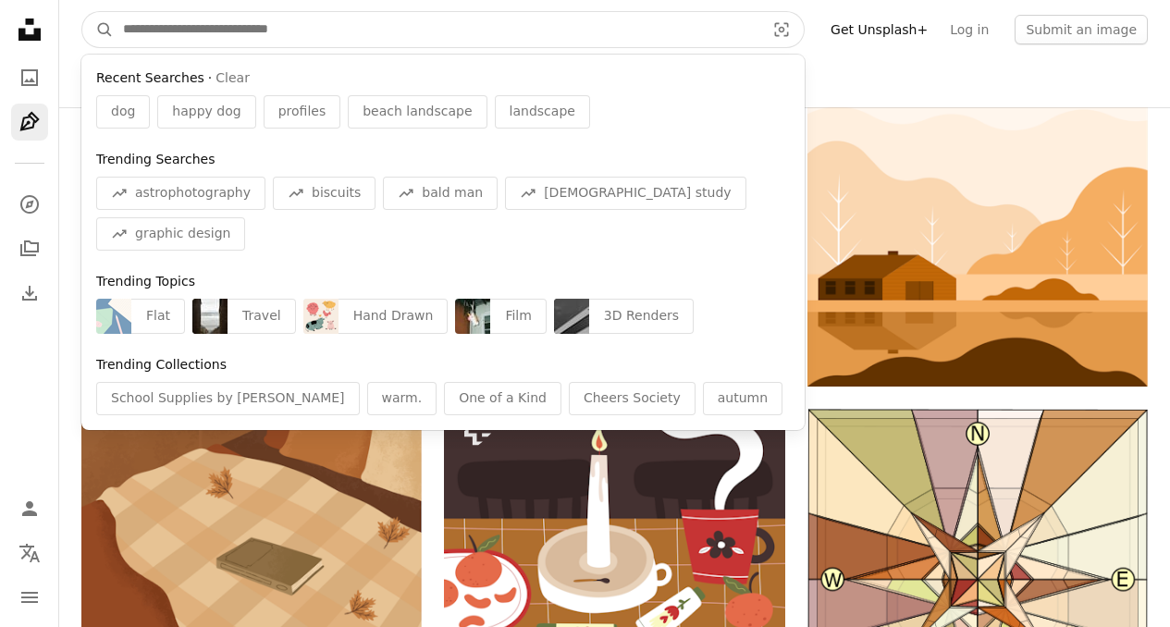
click at [167, 22] on input "Find visuals sitewide" at bounding box center [437, 29] width 646 height 35
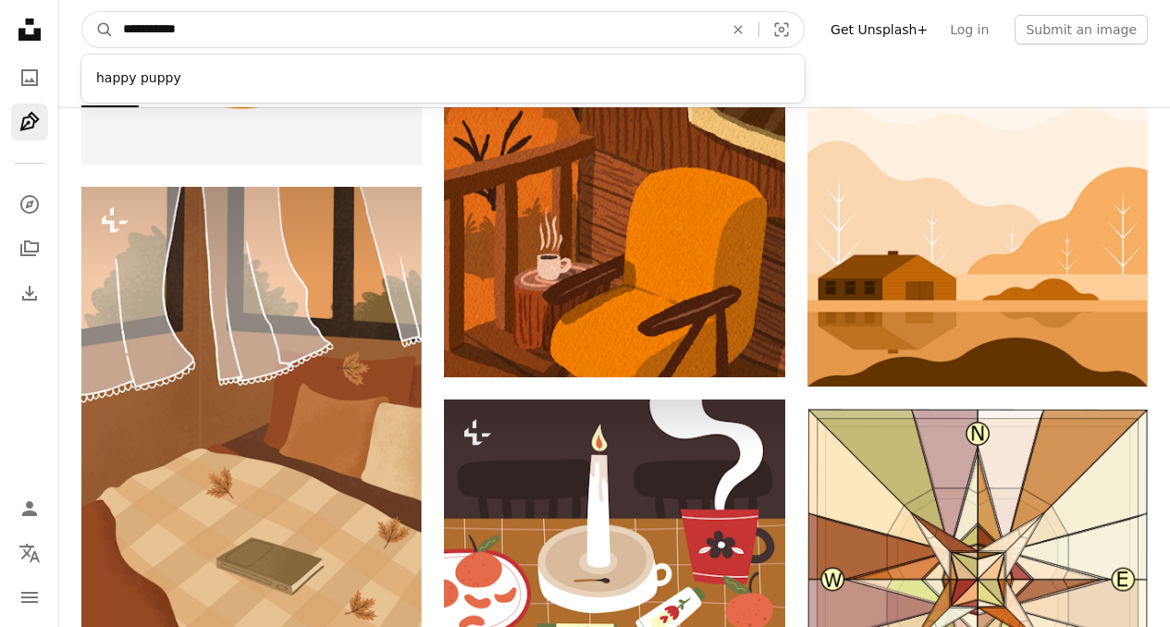
type input "**********"
click at [82, 12] on button "A magnifying glass" at bounding box center [97, 29] width 31 height 35
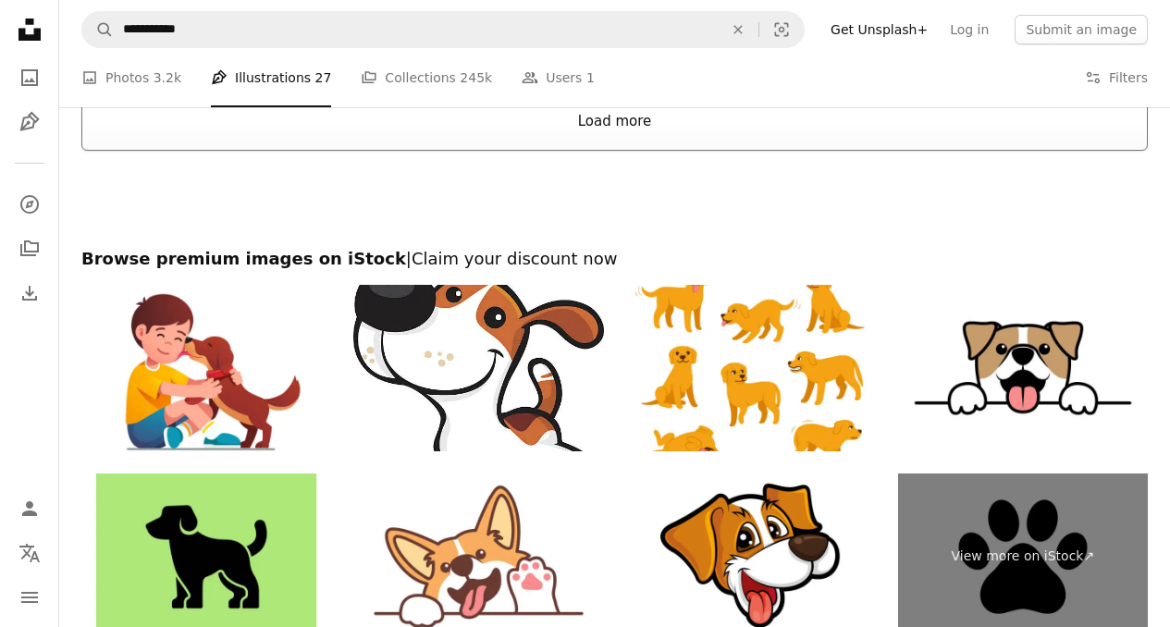
scroll to position [2903, 0]
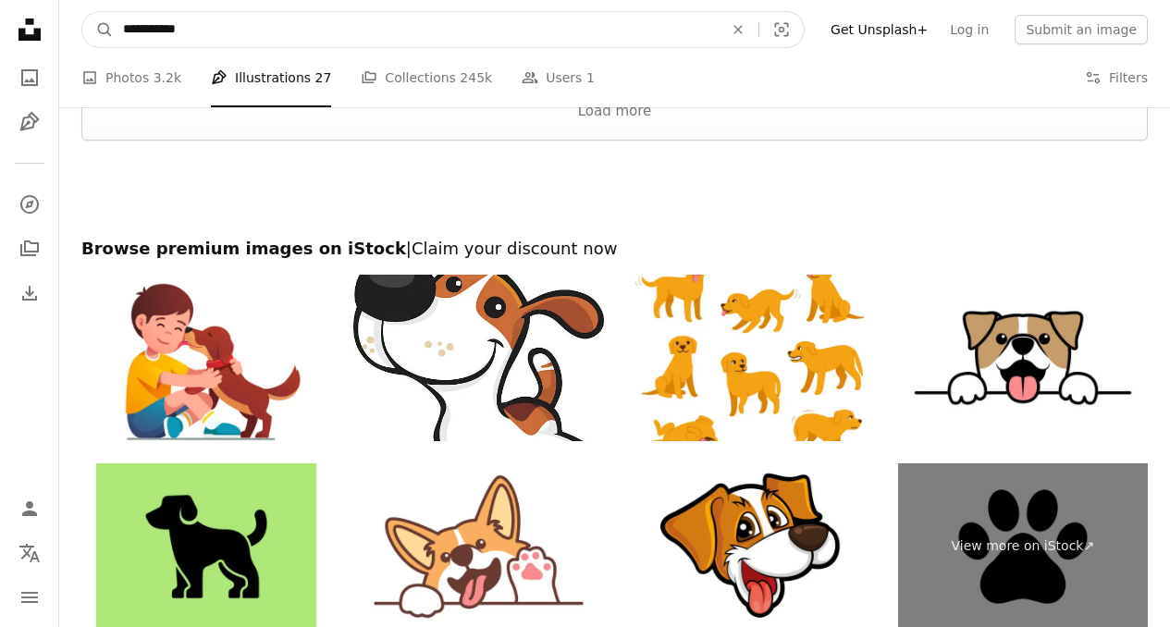
click at [192, 29] on input "**********" at bounding box center [416, 29] width 604 height 35
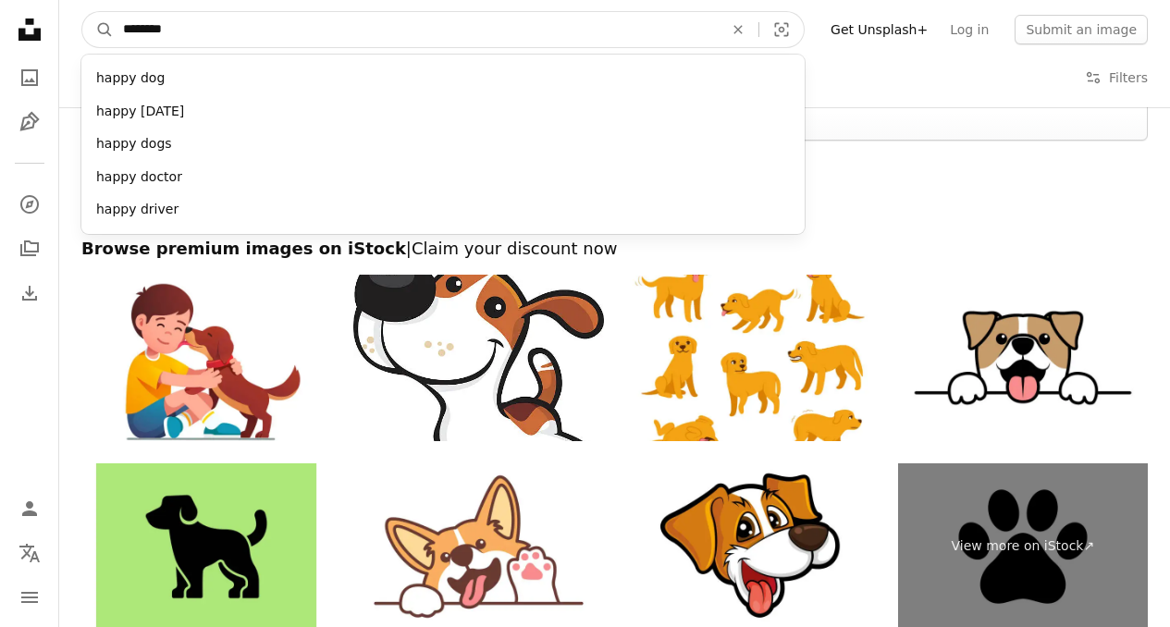
type input "*********"
click button "A magnifying glass" at bounding box center [97, 29] width 31 height 35
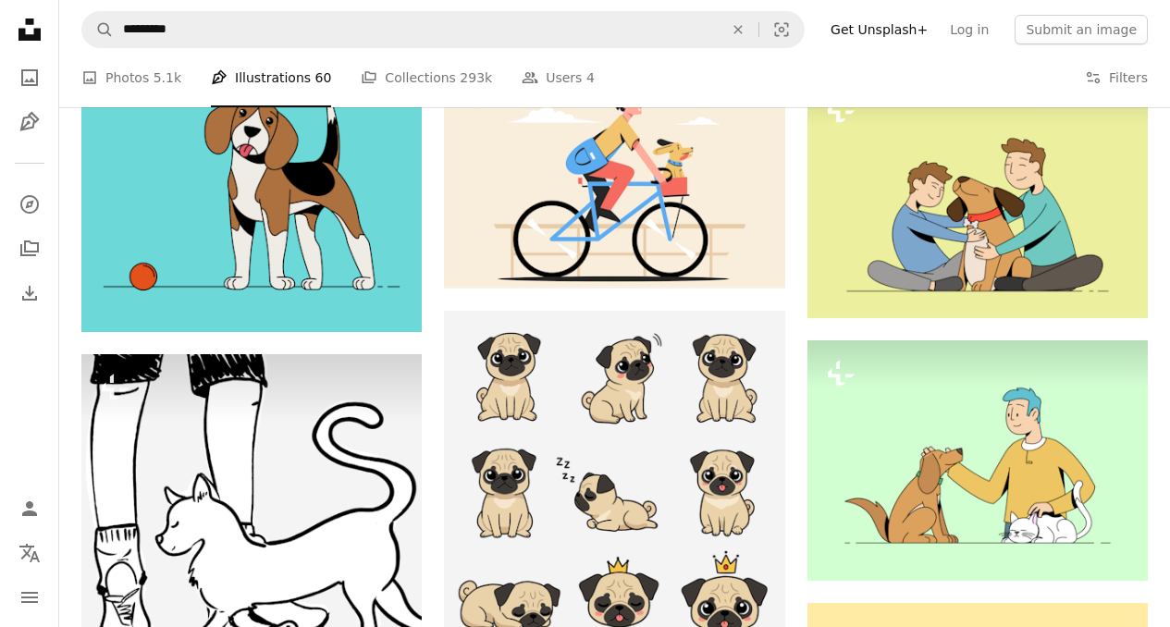
scroll to position [1859, 0]
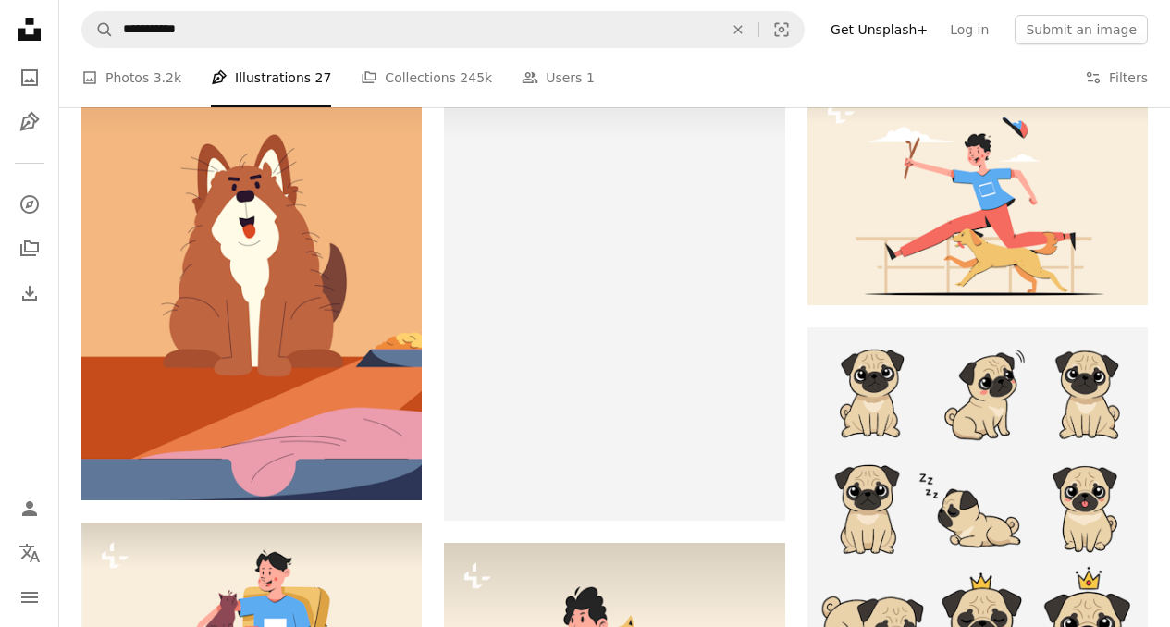
scroll to position [2903, 0]
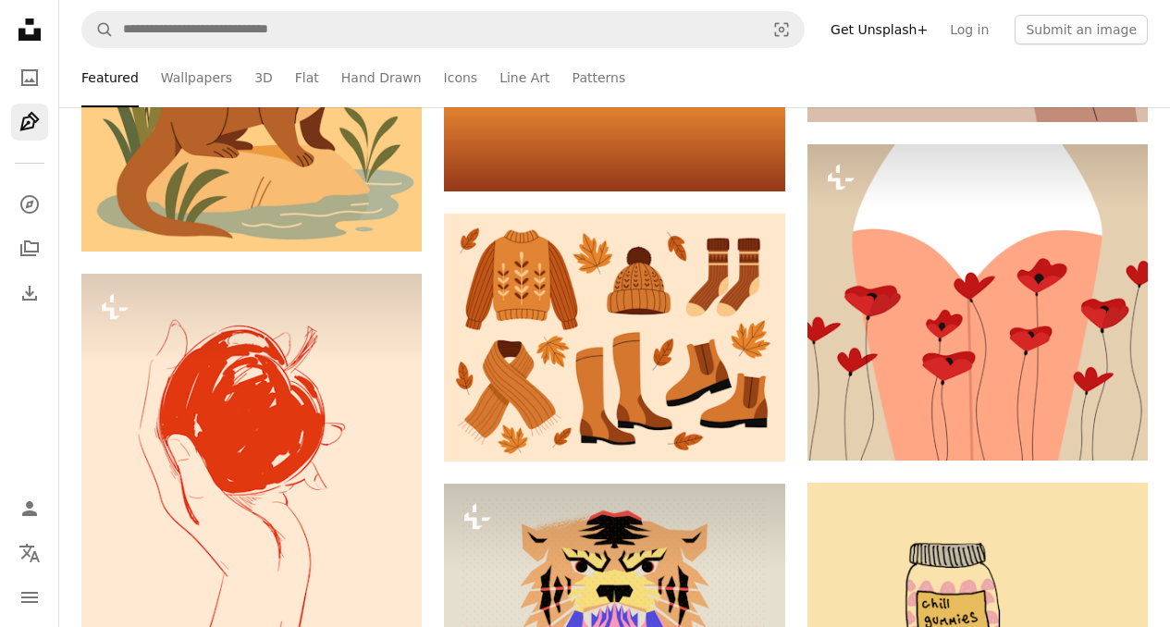
scroll to position [1452, 0]
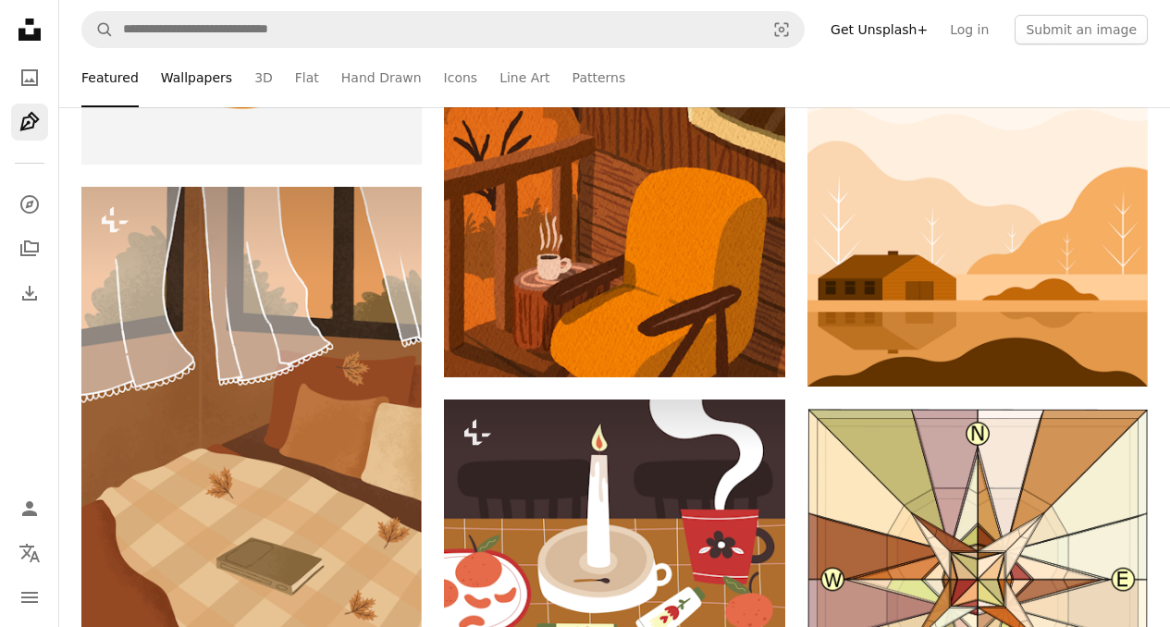
click at [169, 80] on link "Wallpapers" at bounding box center [196, 77] width 71 height 59
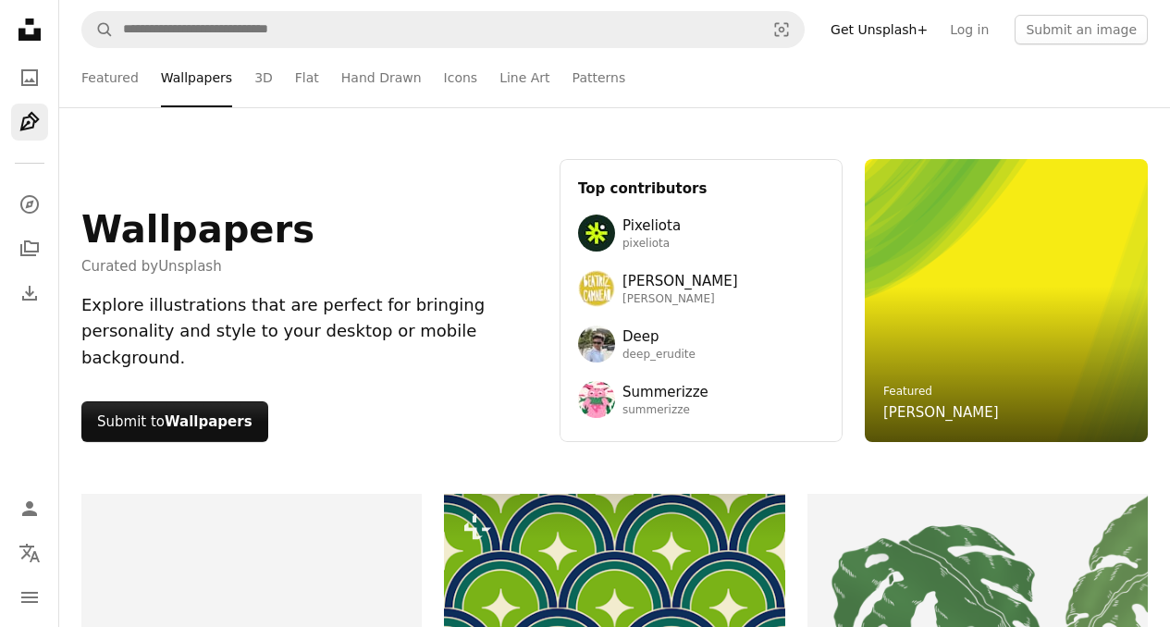
click at [28, 29] on icon "Unsplash logo Unsplash Home" at bounding box center [29, 29] width 37 height 37
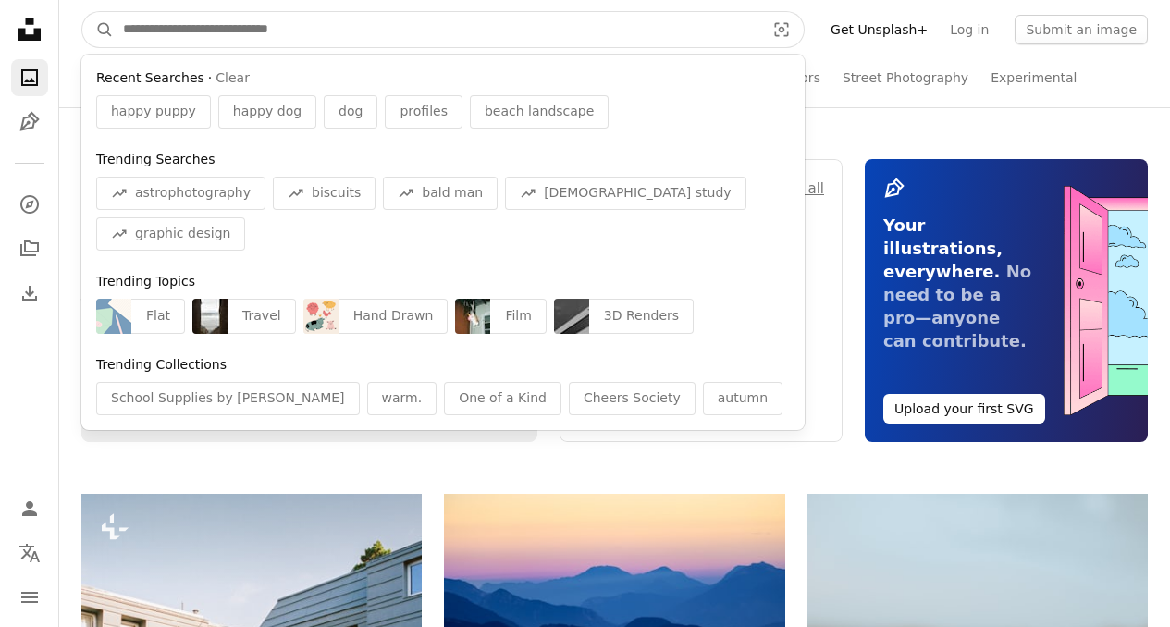
click at [120, 27] on input "Find visuals sitewide" at bounding box center [437, 29] width 646 height 35
click at [167, 29] on input "Find visuals sitewide" at bounding box center [437, 29] width 646 height 35
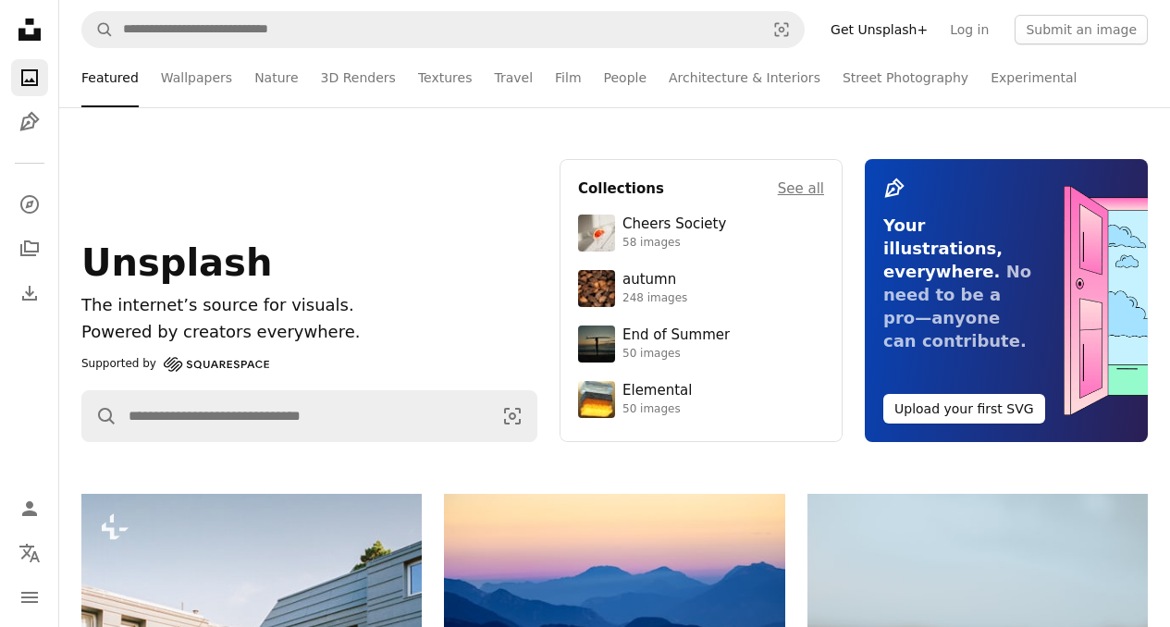
click at [29, 27] on icon "Unsplash logo Unsplash Home" at bounding box center [29, 29] width 37 height 37
click at [171, 81] on link "Wallpapers" at bounding box center [196, 77] width 71 height 59
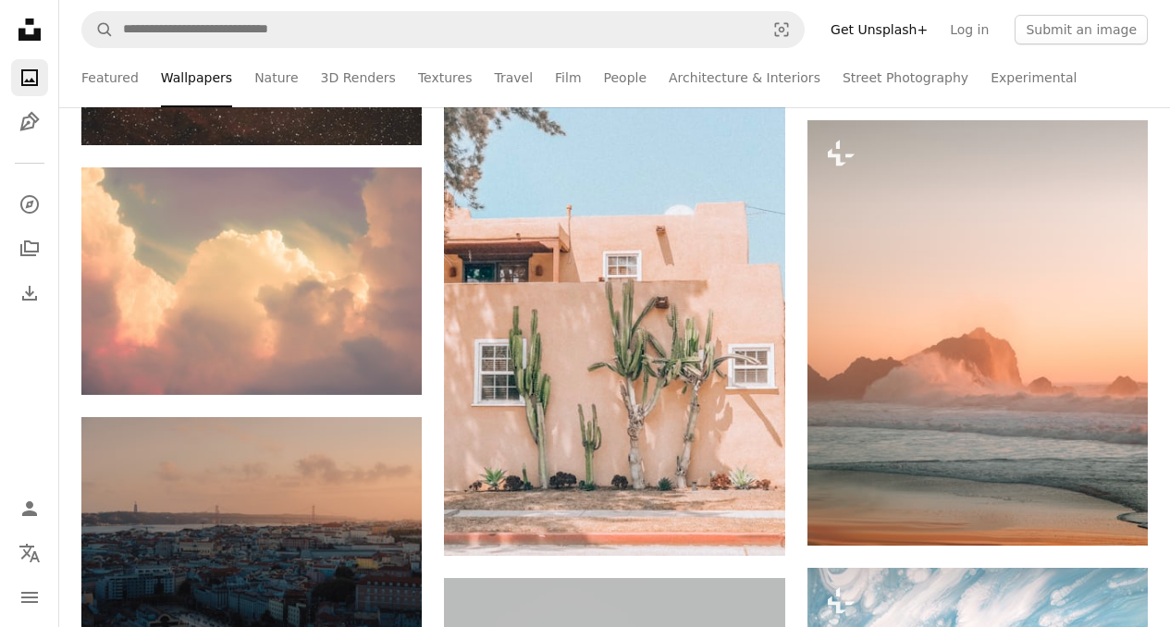
scroll to position [10392, 0]
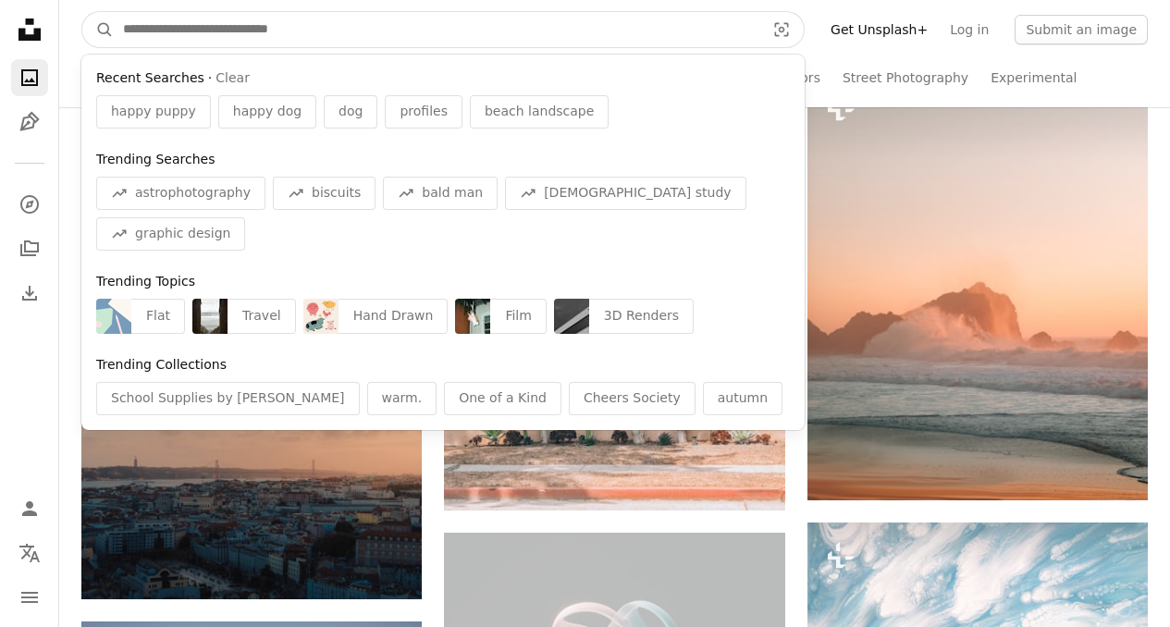
click at [303, 23] on input "Find visuals sitewide" at bounding box center [437, 29] width 646 height 35
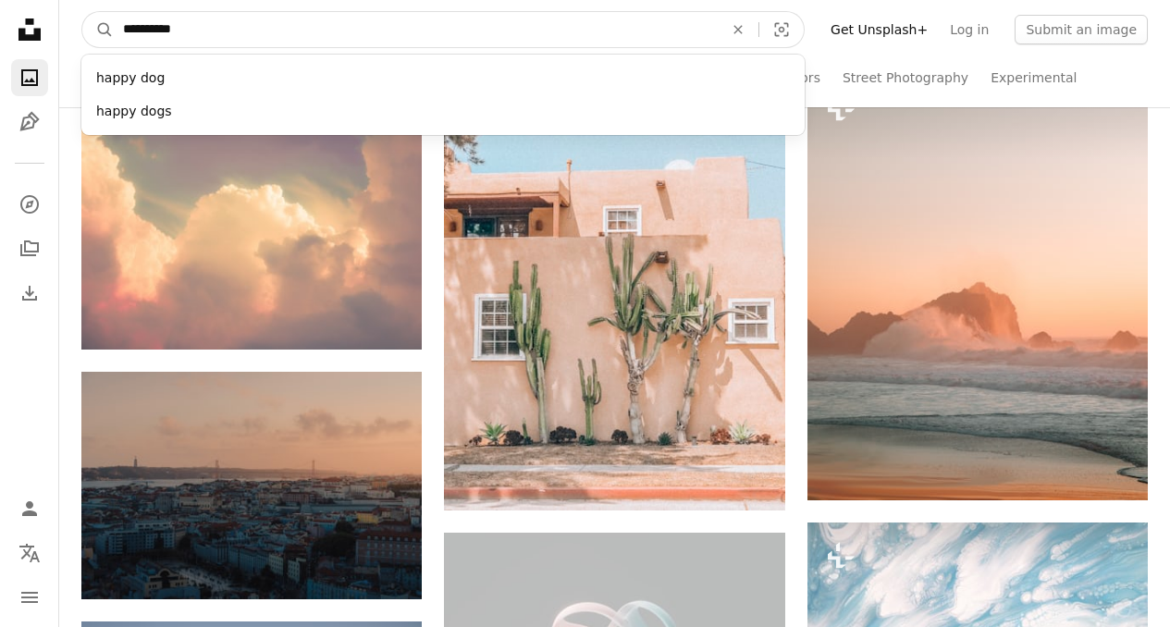
type input "**********"
click at [82, 12] on button "A magnifying glass" at bounding box center [97, 29] width 31 height 35
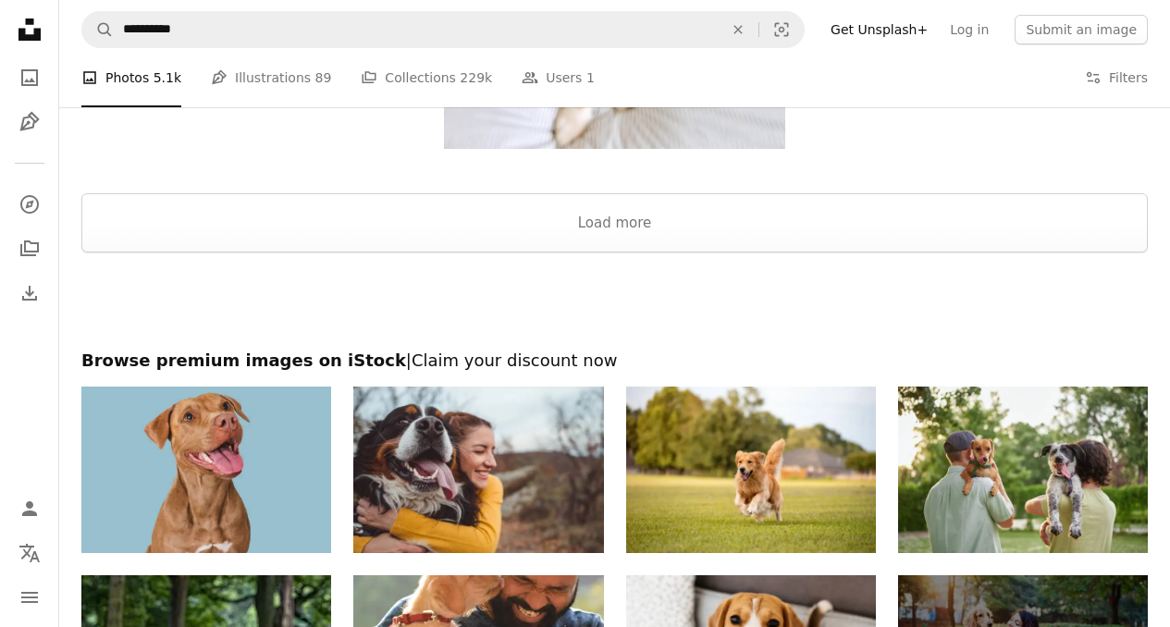
scroll to position [3082, 0]
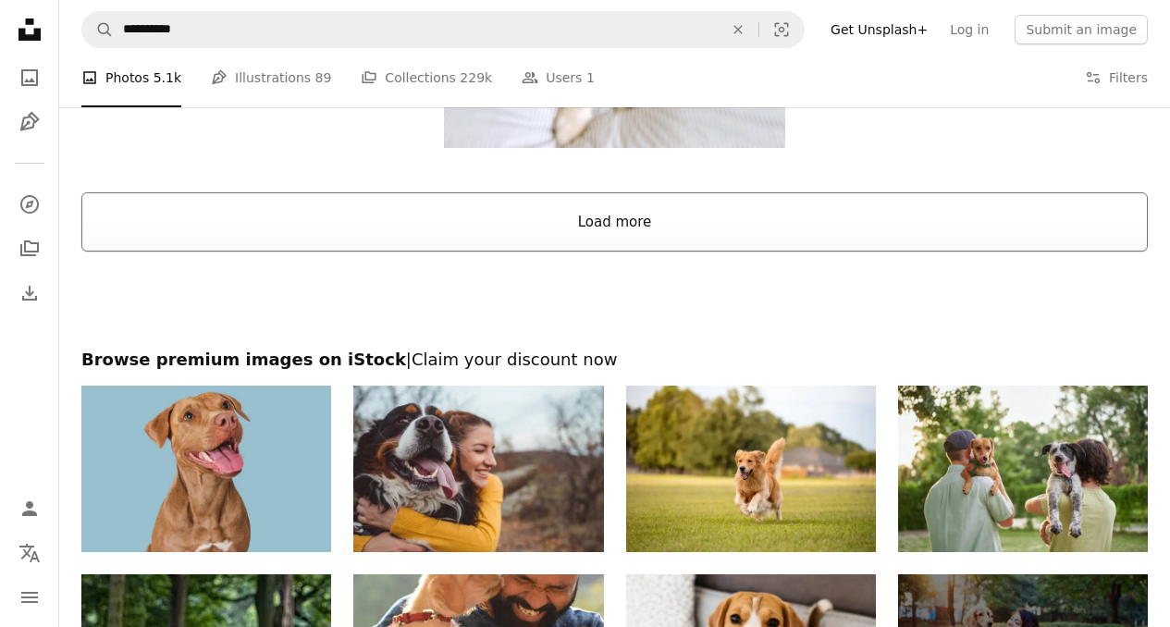
click at [564, 238] on button "Load more" at bounding box center [614, 221] width 1067 height 59
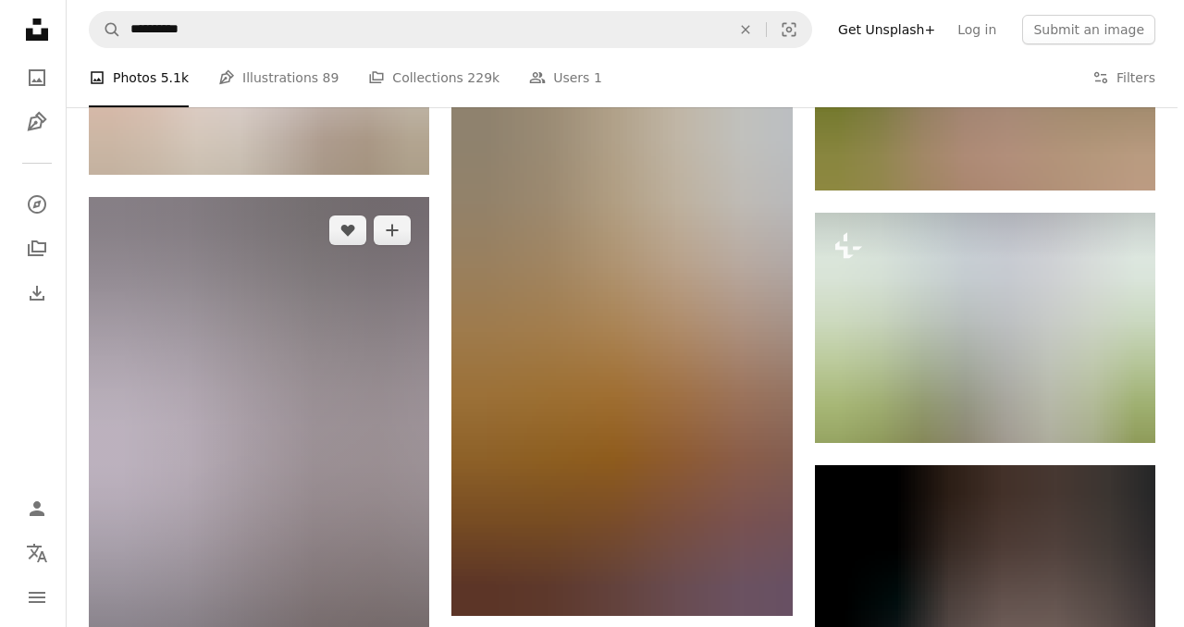
scroll to position [18597, 0]
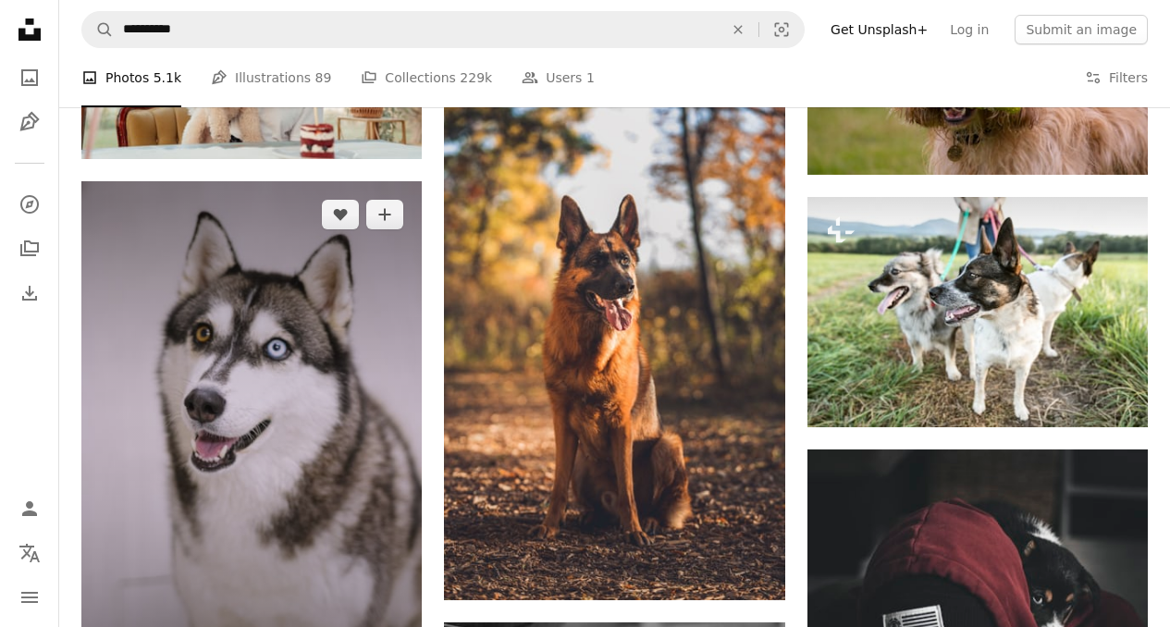
click at [238, 377] on img at bounding box center [251, 436] width 340 height 511
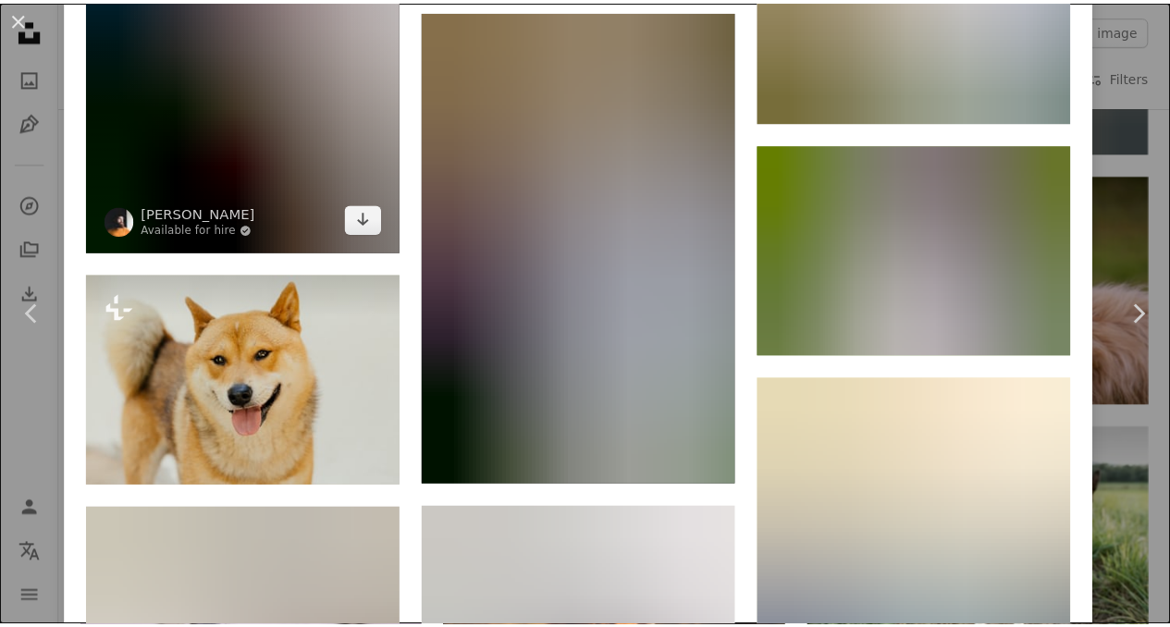
scroll to position [5932, 0]
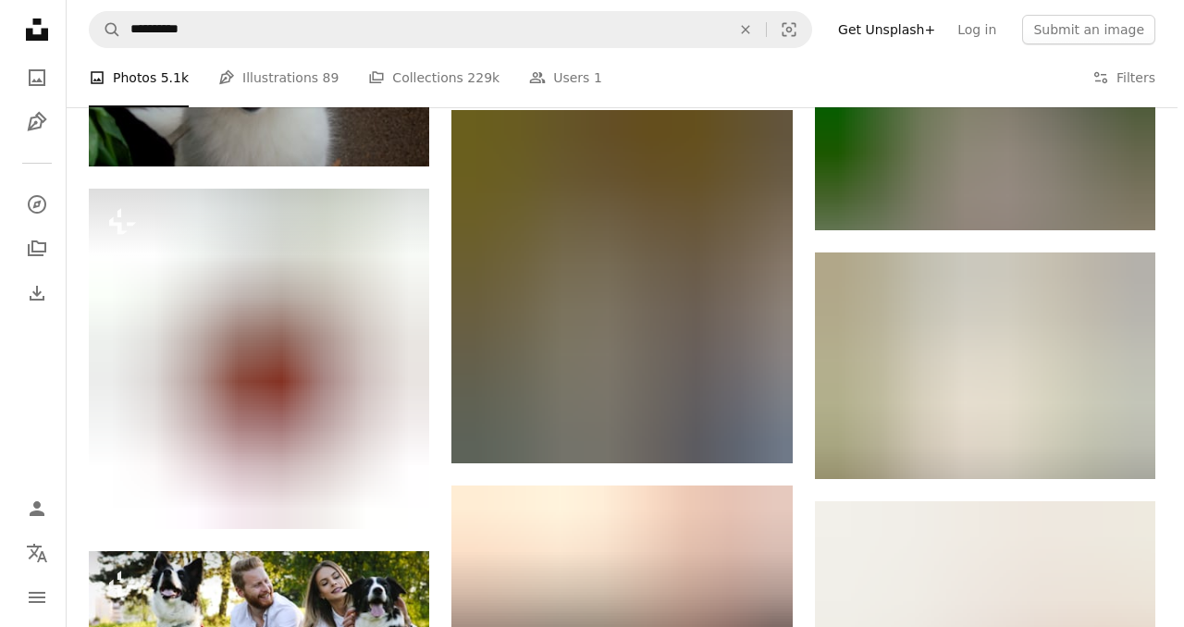
scroll to position [24633, 0]
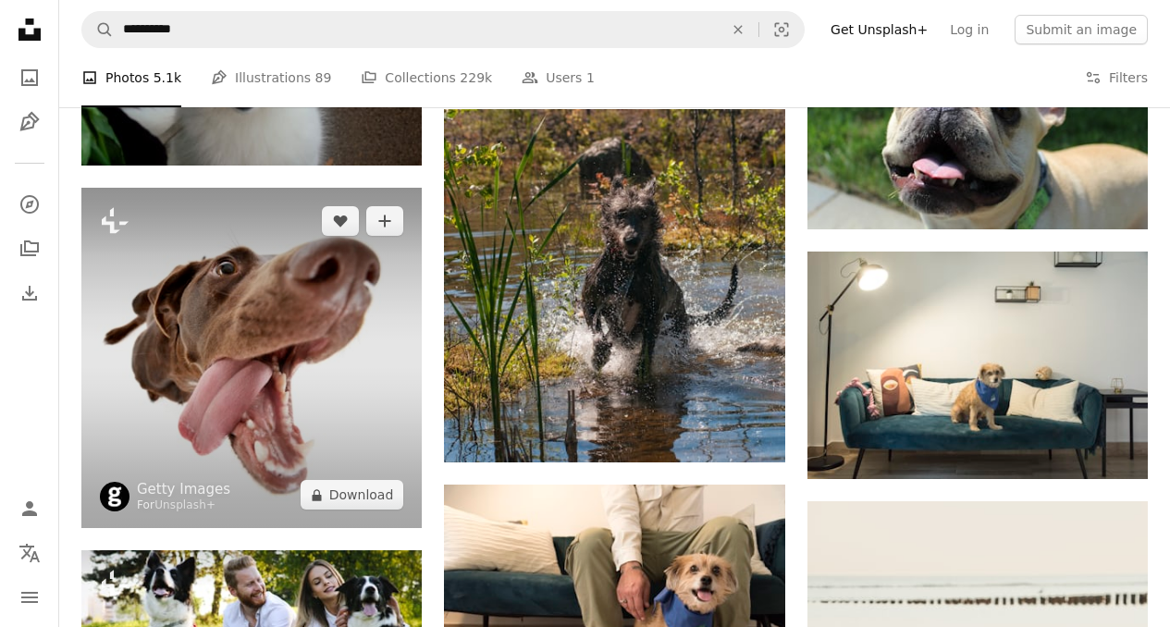
click at [253, 311] on img at bounding box center [251, 358] width 340 height 340
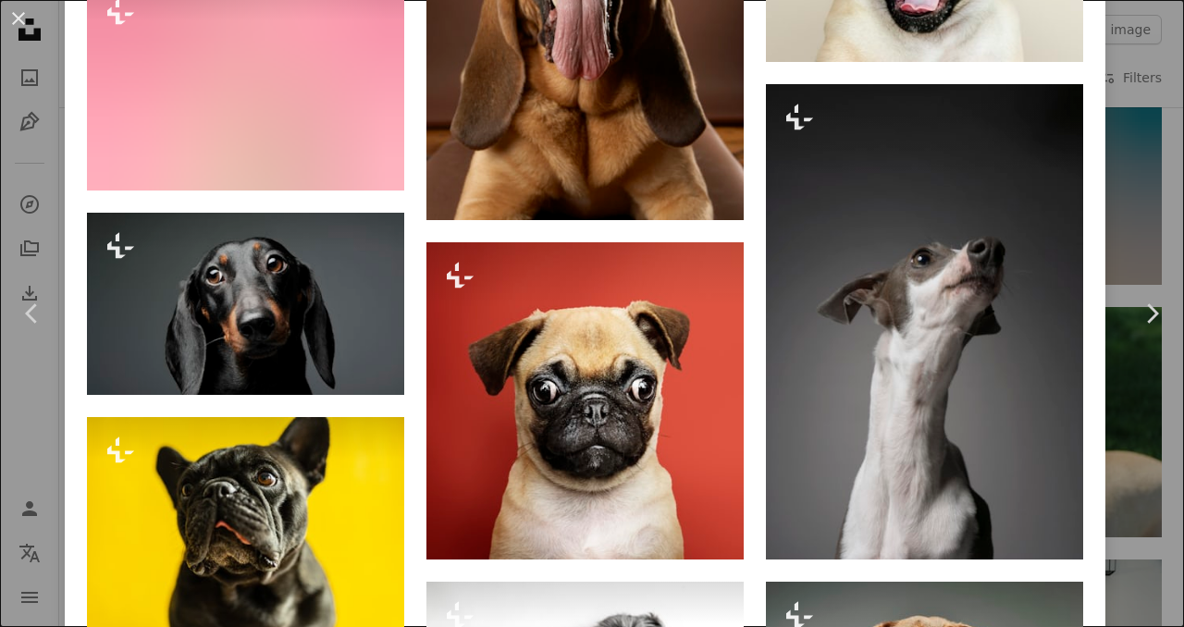
scroll to position [1580, 0]
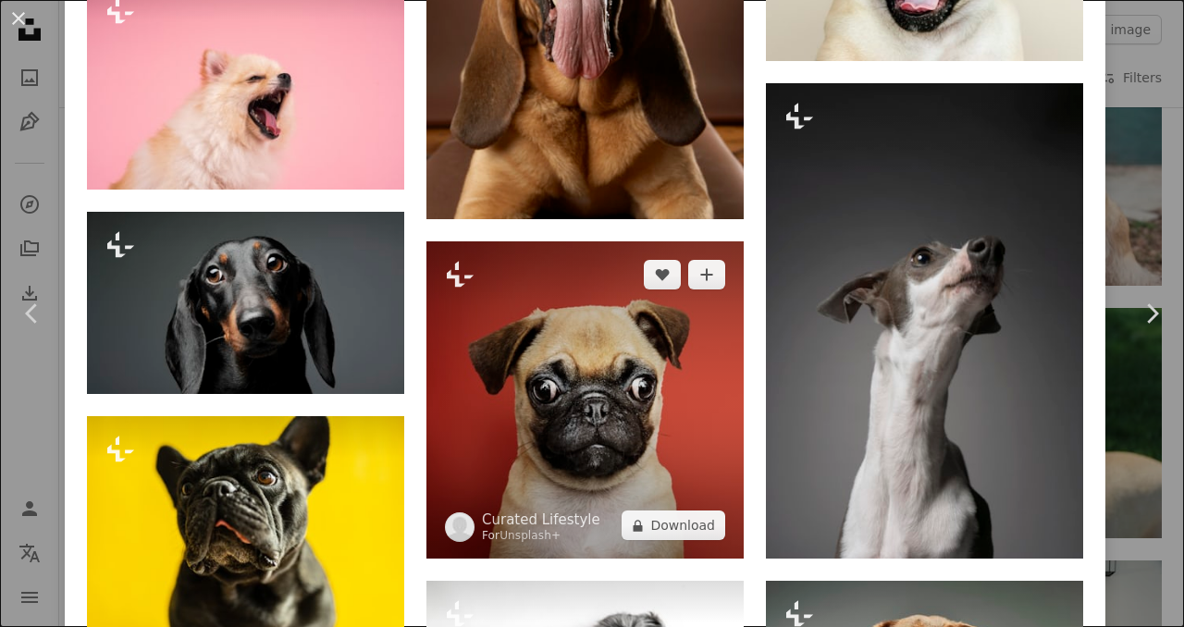
click at [572, 384] on img at bounding box center [584, 399] width 317 height 317
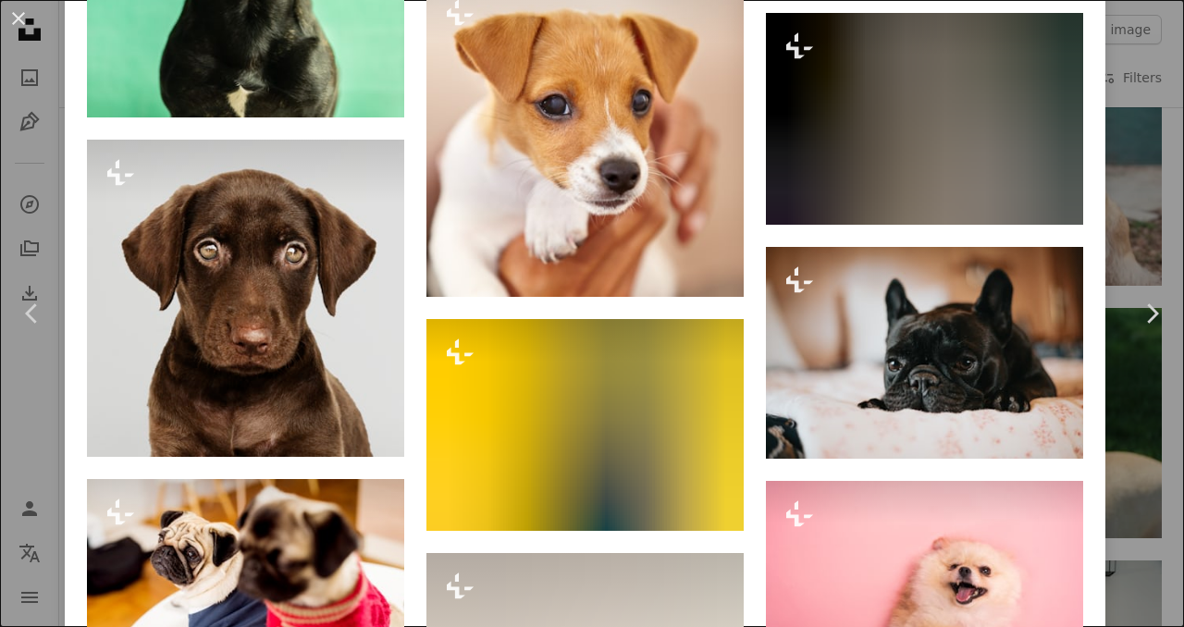
scroll to position [4944, 0]
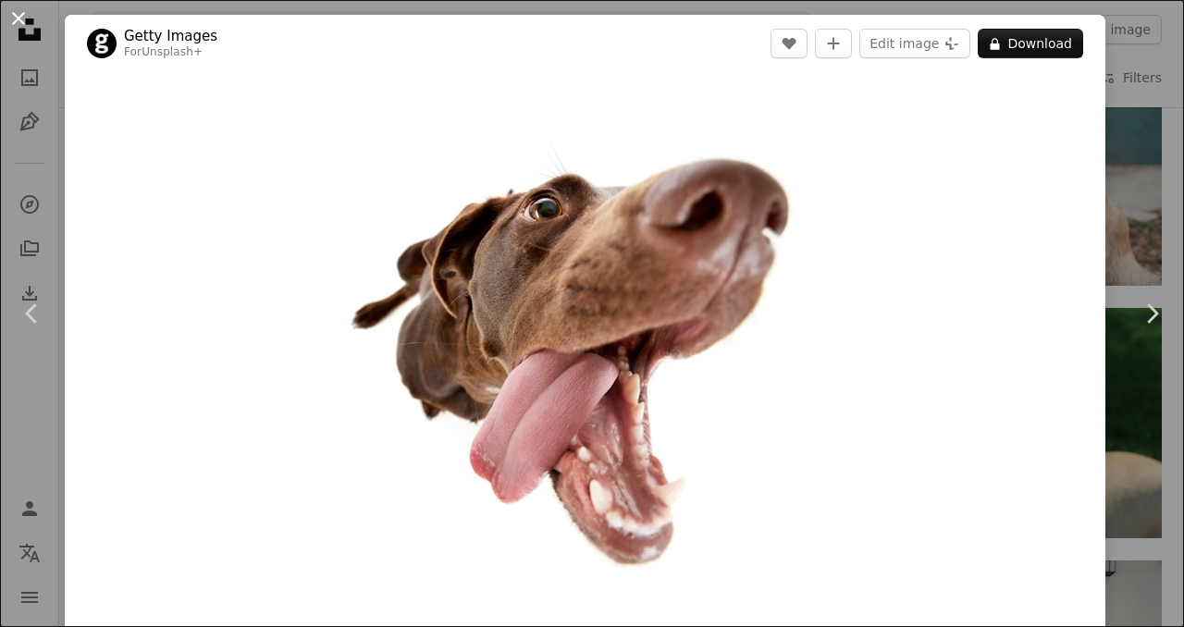
click at [27, 29] on button "An X shape" at bounding box center [18, 18] width 22 height 22
